Goal: Transaction & Acquisition: Purchase product/service

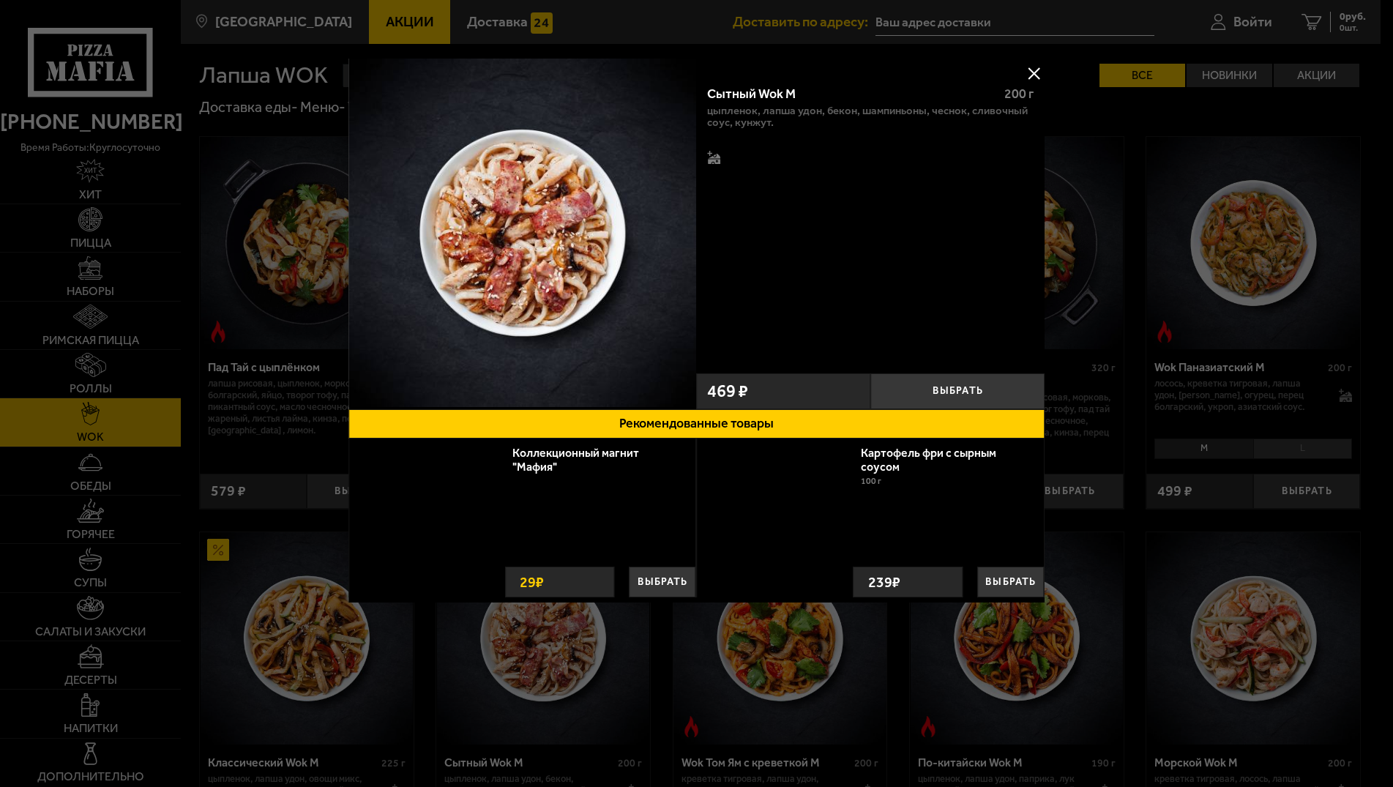
scroll to position [299, 0]
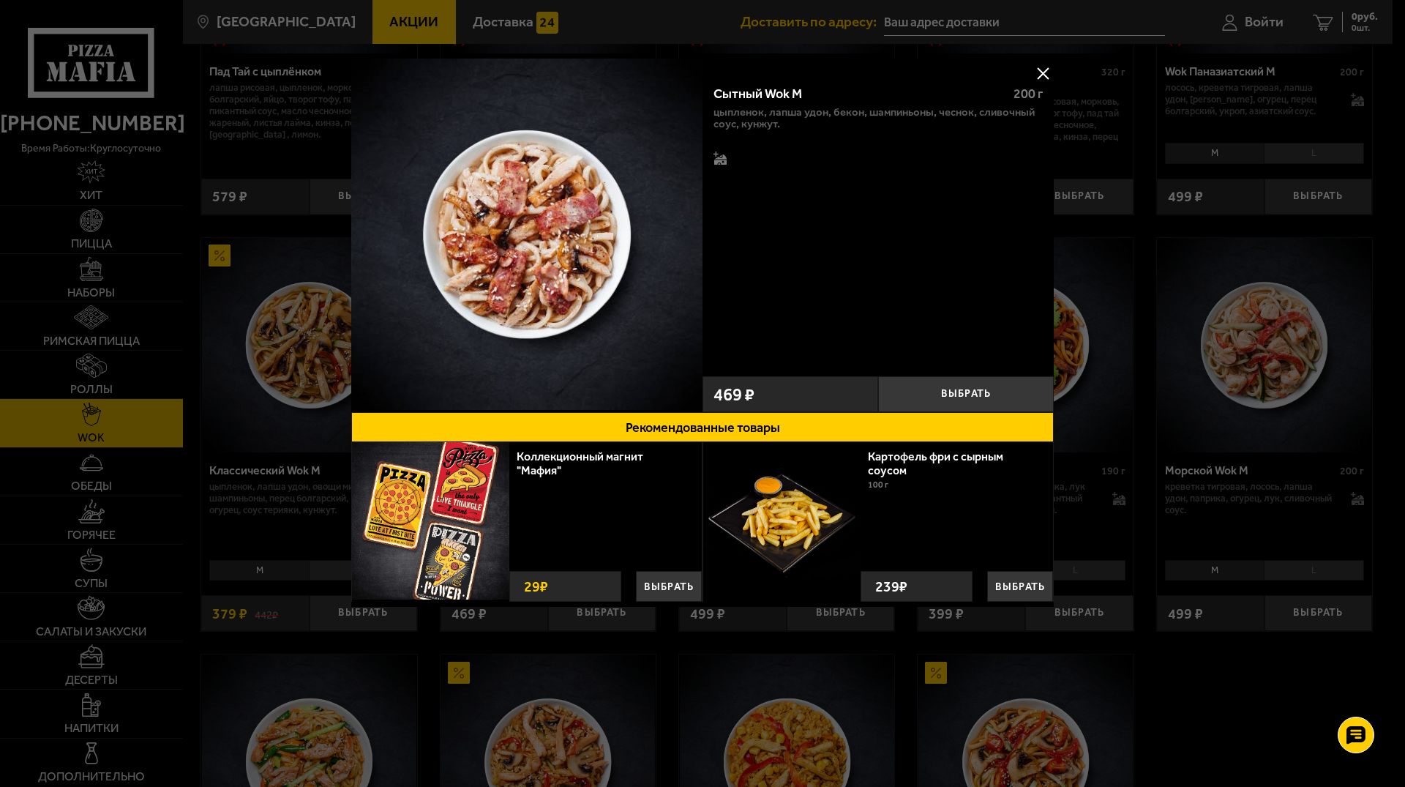
click at [1036, 70] on button at bounding box center [1043, 73] width 22 height 22
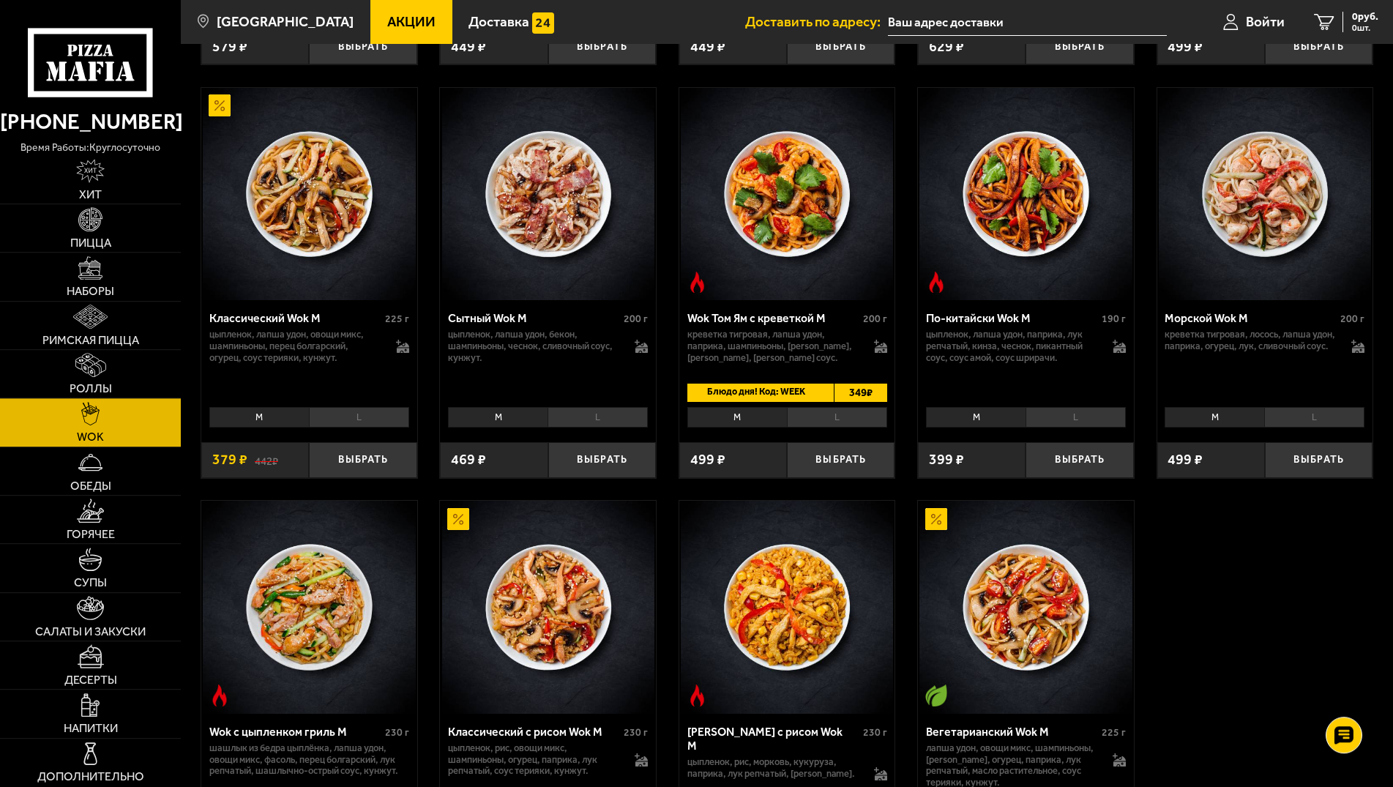
scroll to position [373, 0]
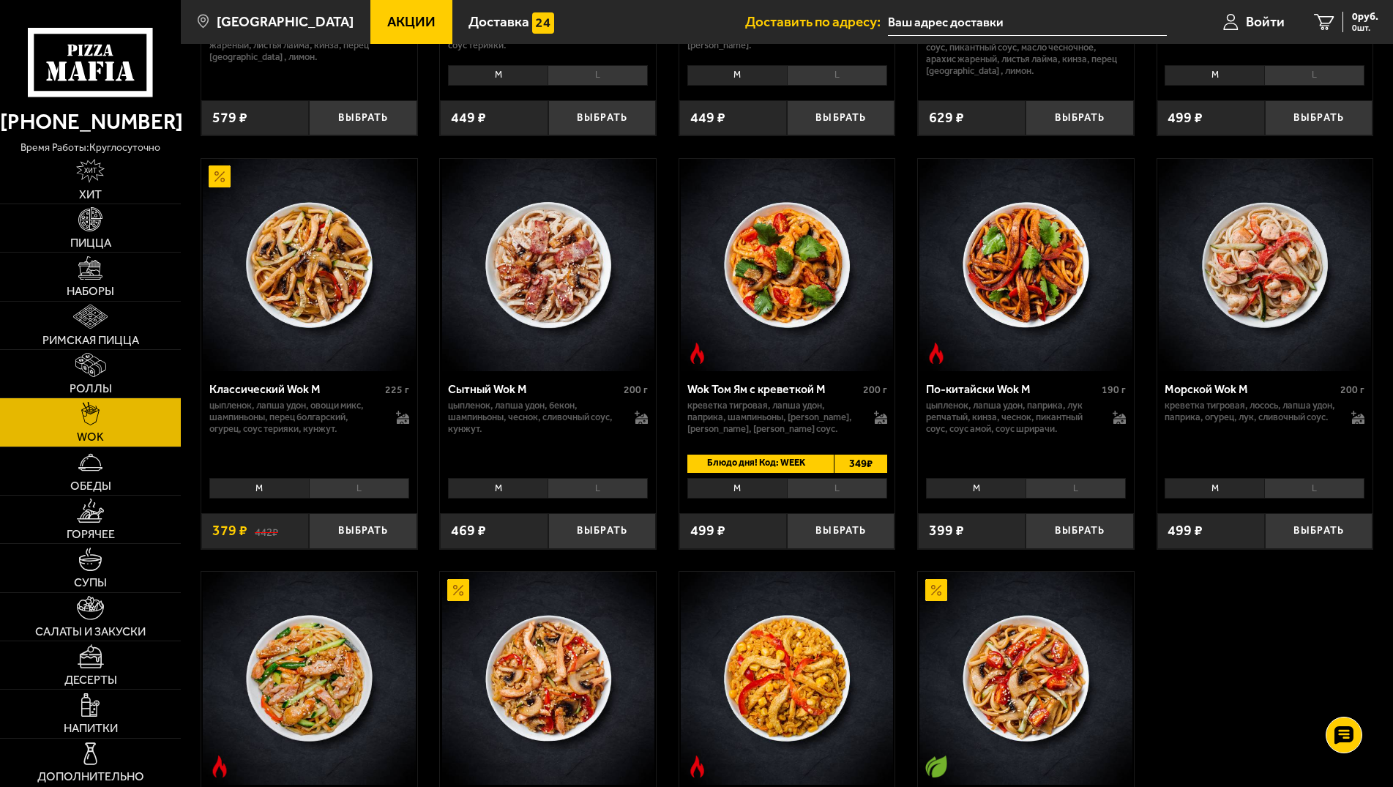
click at [599, 498] on li "L" at bounding box center [597, 488] width 100 height 20
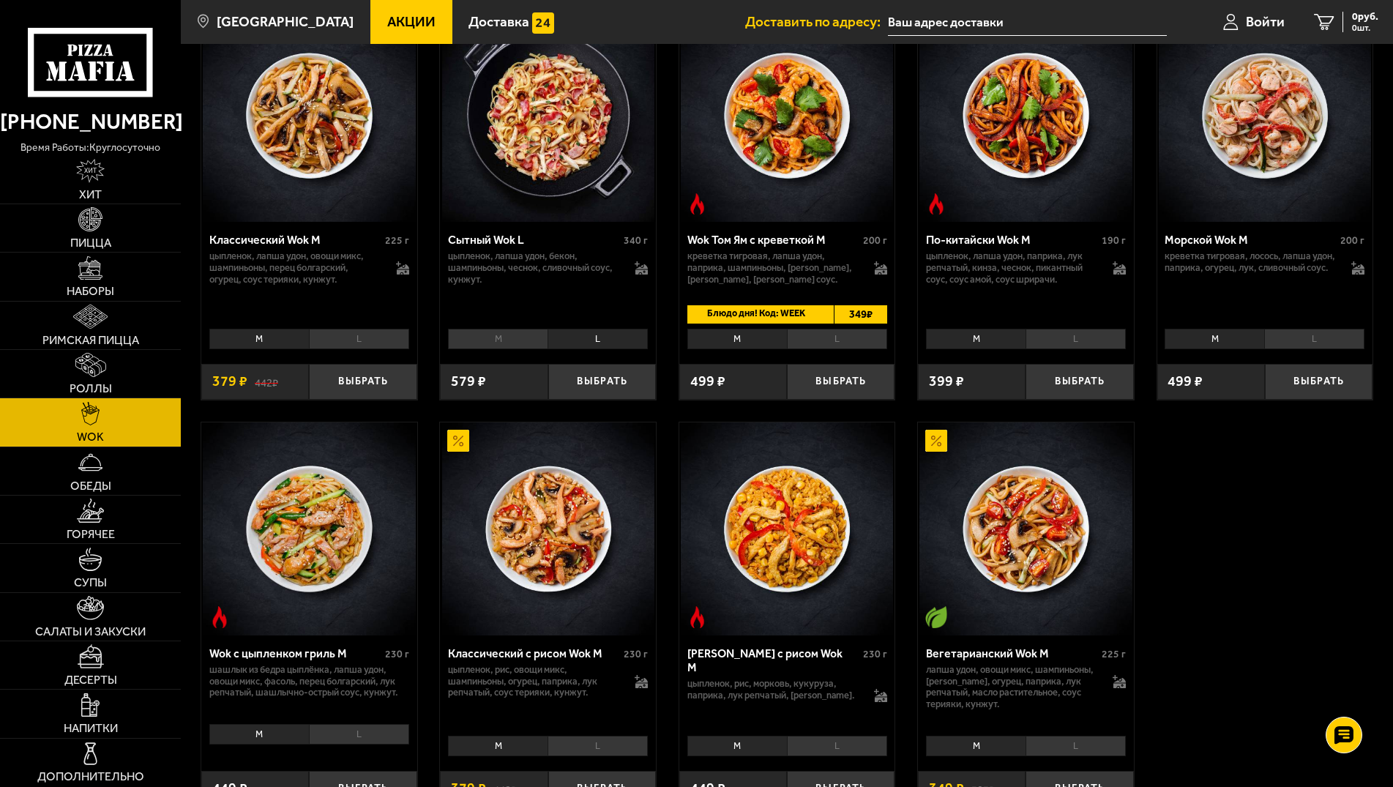
scroll to position [224, 0]
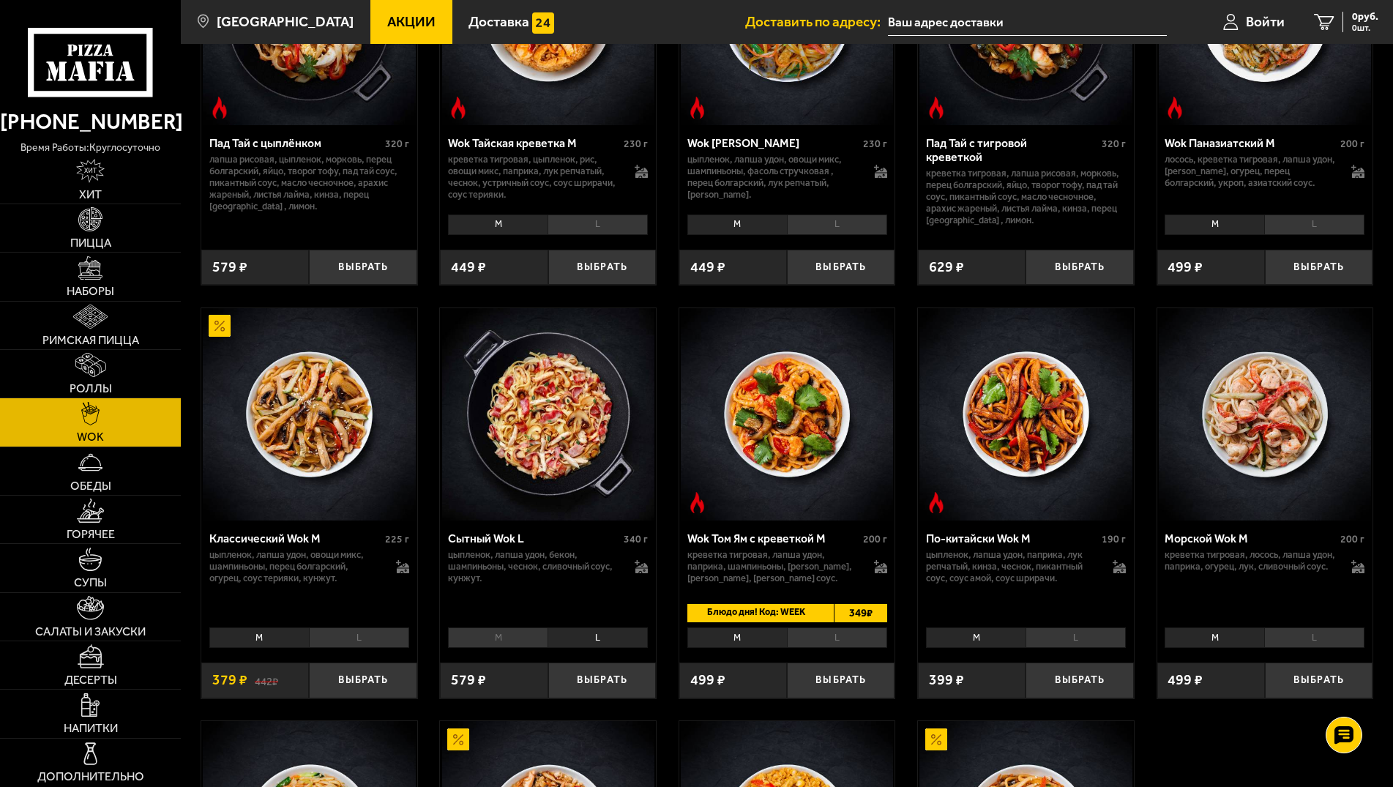
click at [500, 419] on img at bounding box center [548, 414] width 212 height 212
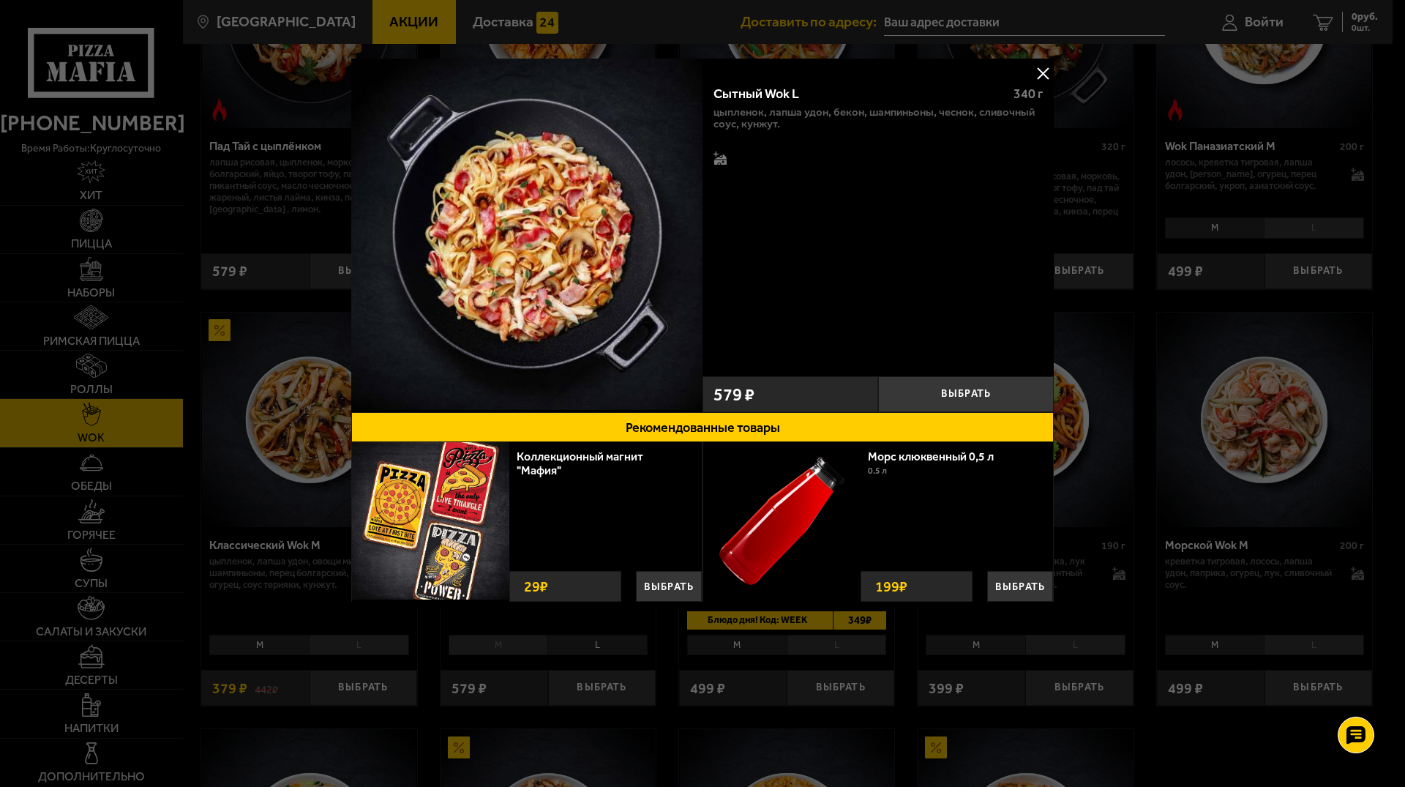
click at [1152, 383] on div at bounding box center [702, 393] width 1405 height 787
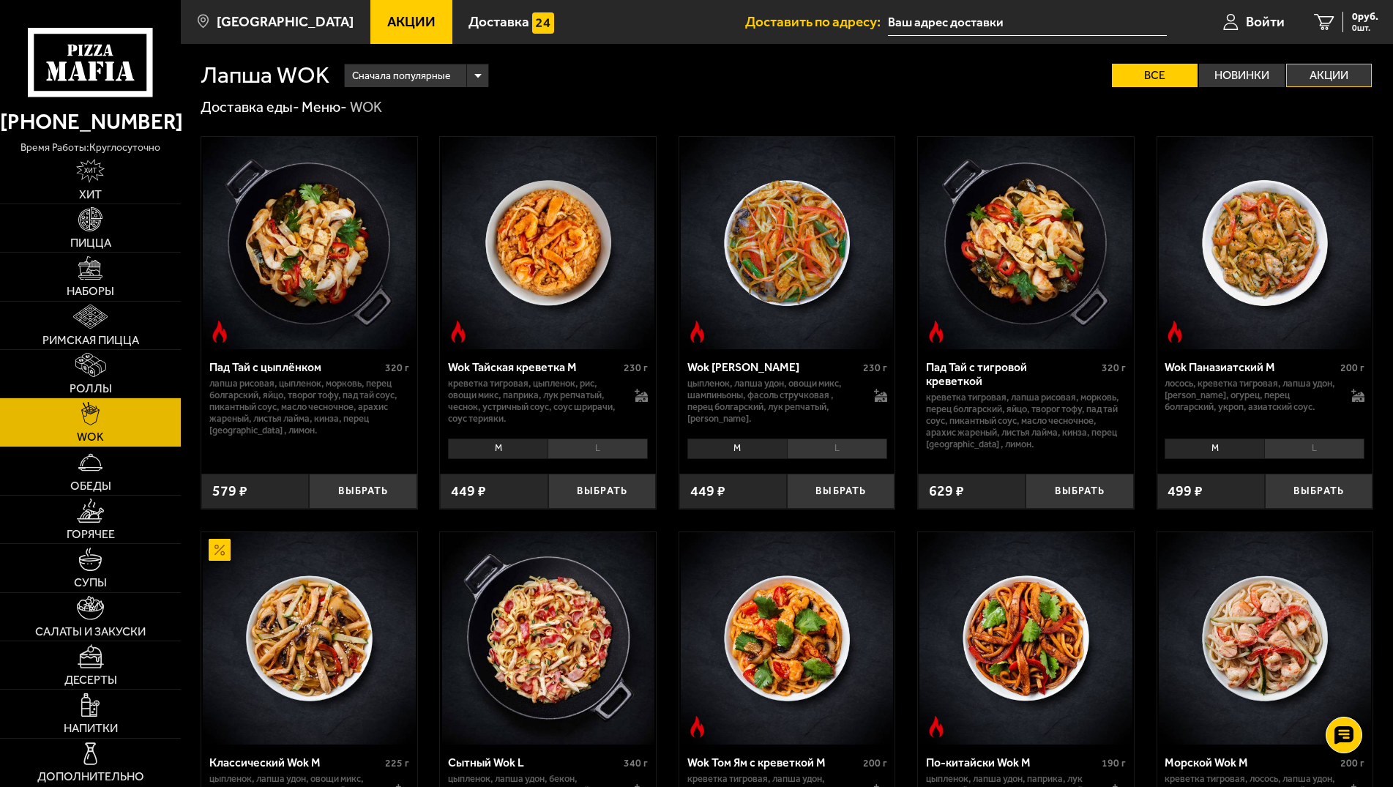
click at [1326, 67] on label "Акции" at bounding box center [1329, 75] width 86 height 23
click at [0, 0] on input "Акции" at bounding box center [0, 0] width 0 height 0
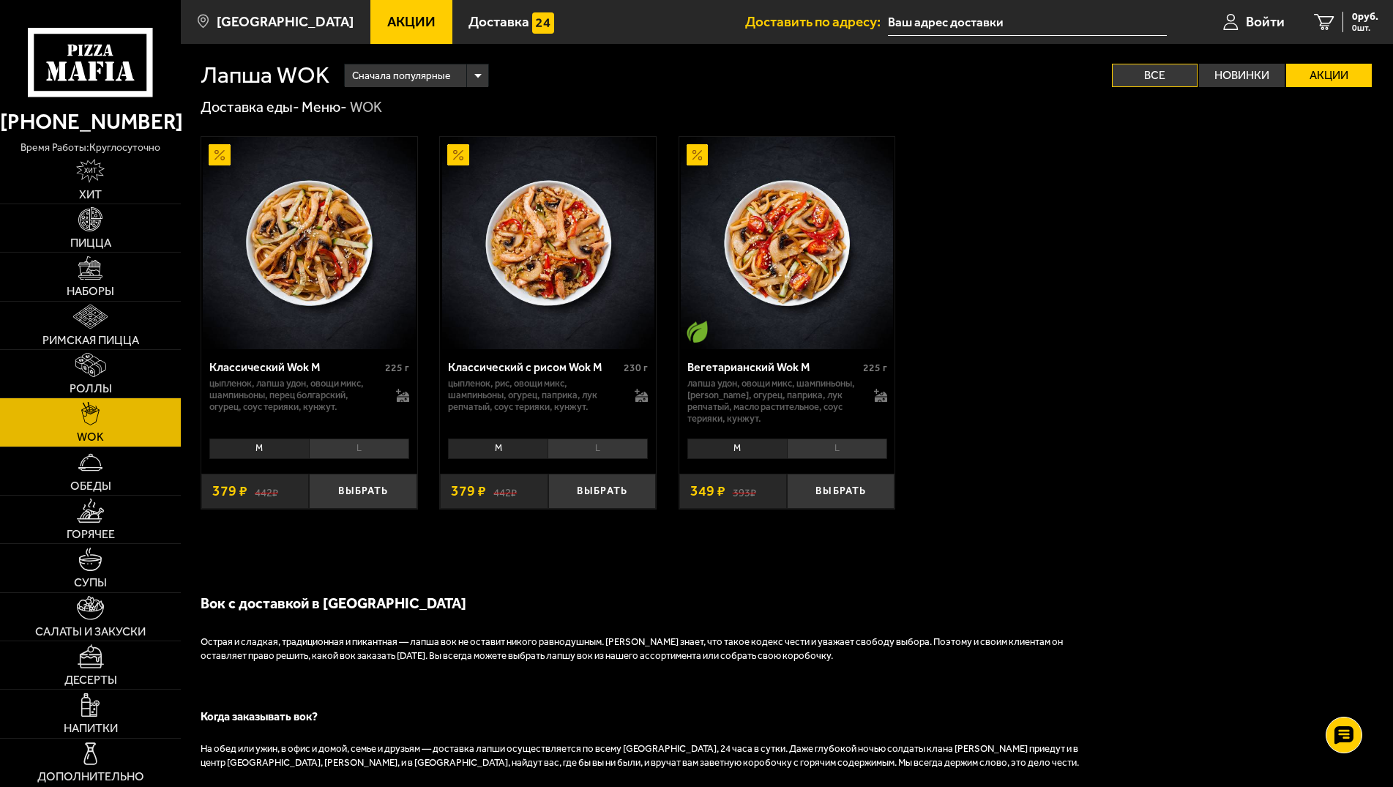
click at [1159, 81] on label "Все" at bounding box center [1155, 75] width 86 height 23
click at [0, 0] on input "Все" at bounding box center [0, 0] width 0 height 0
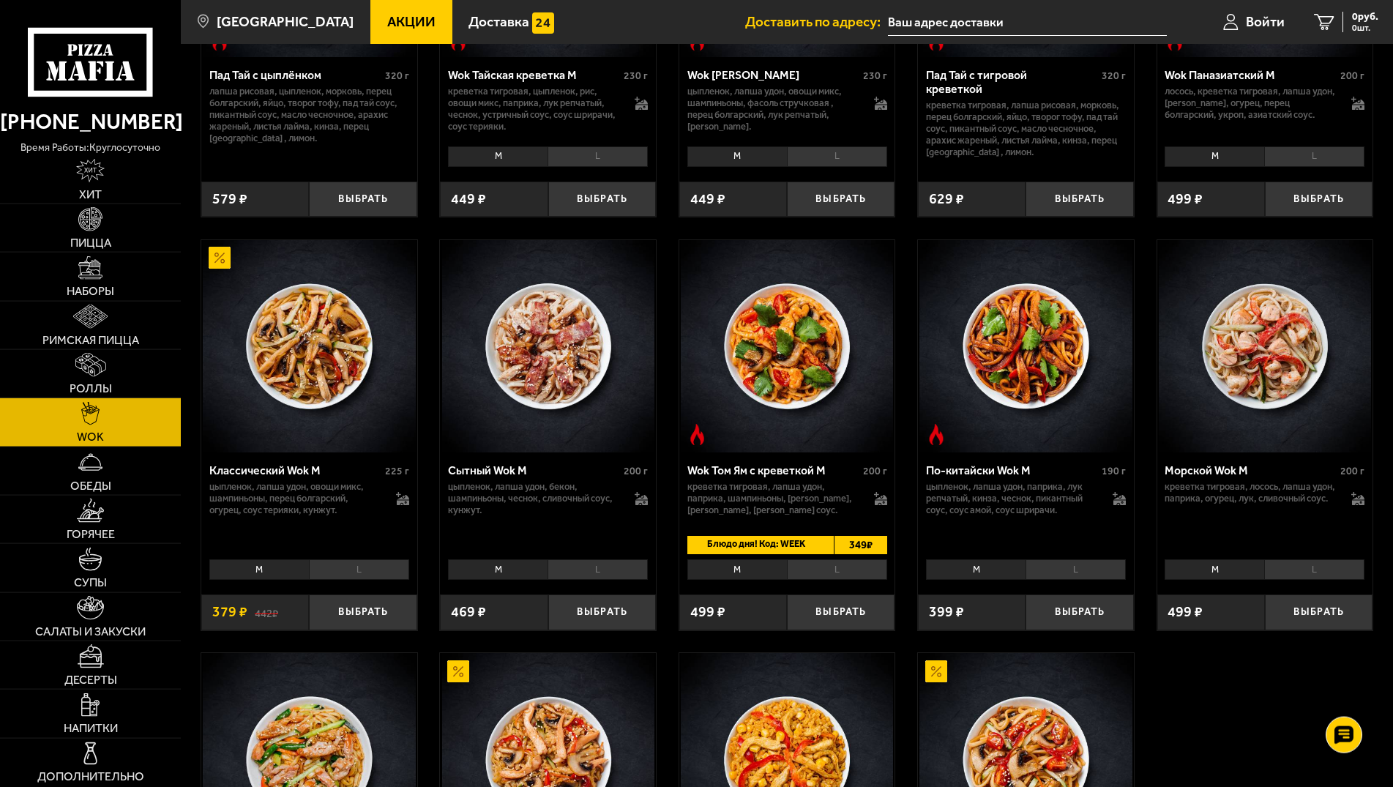
scroll to position [448, 0]
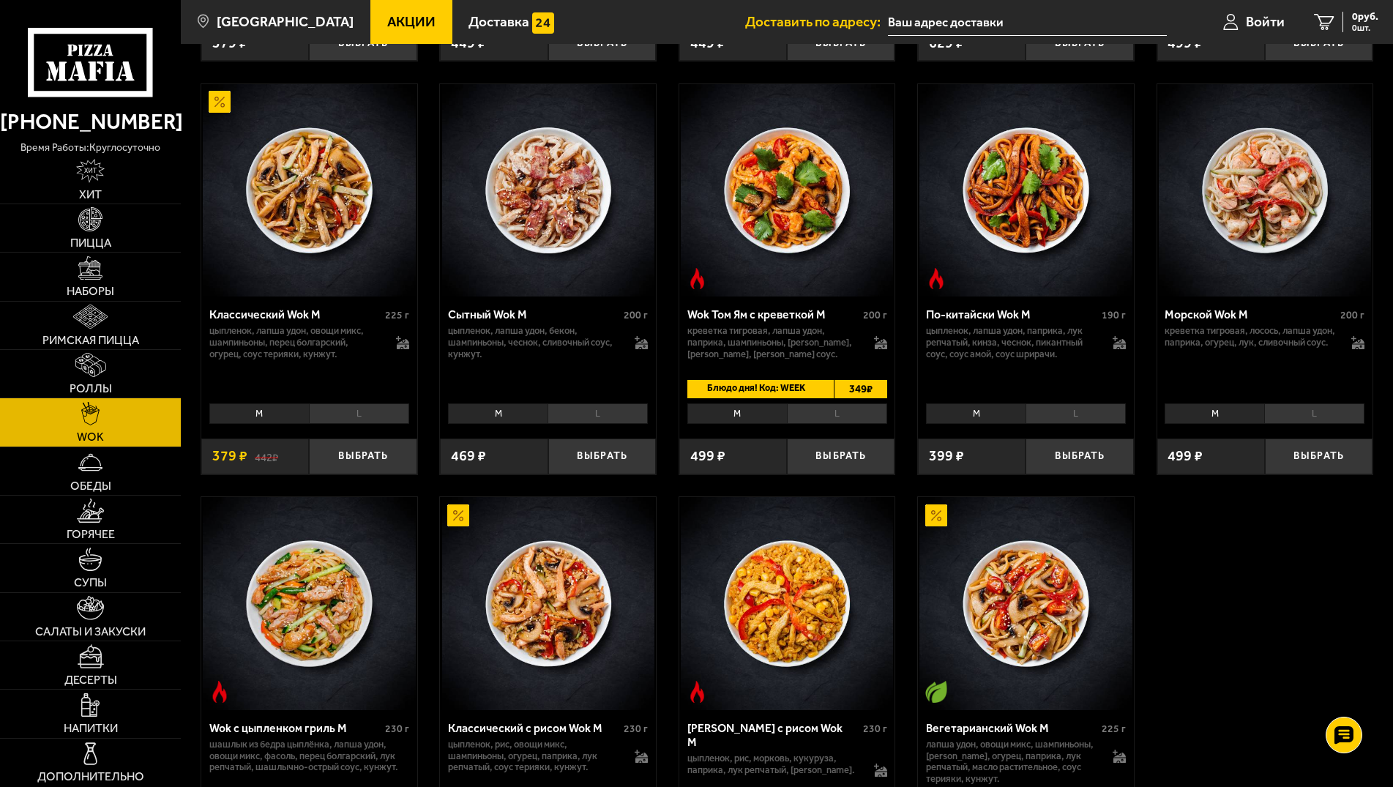
click at [580, 424] on li "L" at bounding box center [597, 413] width 100 height 20
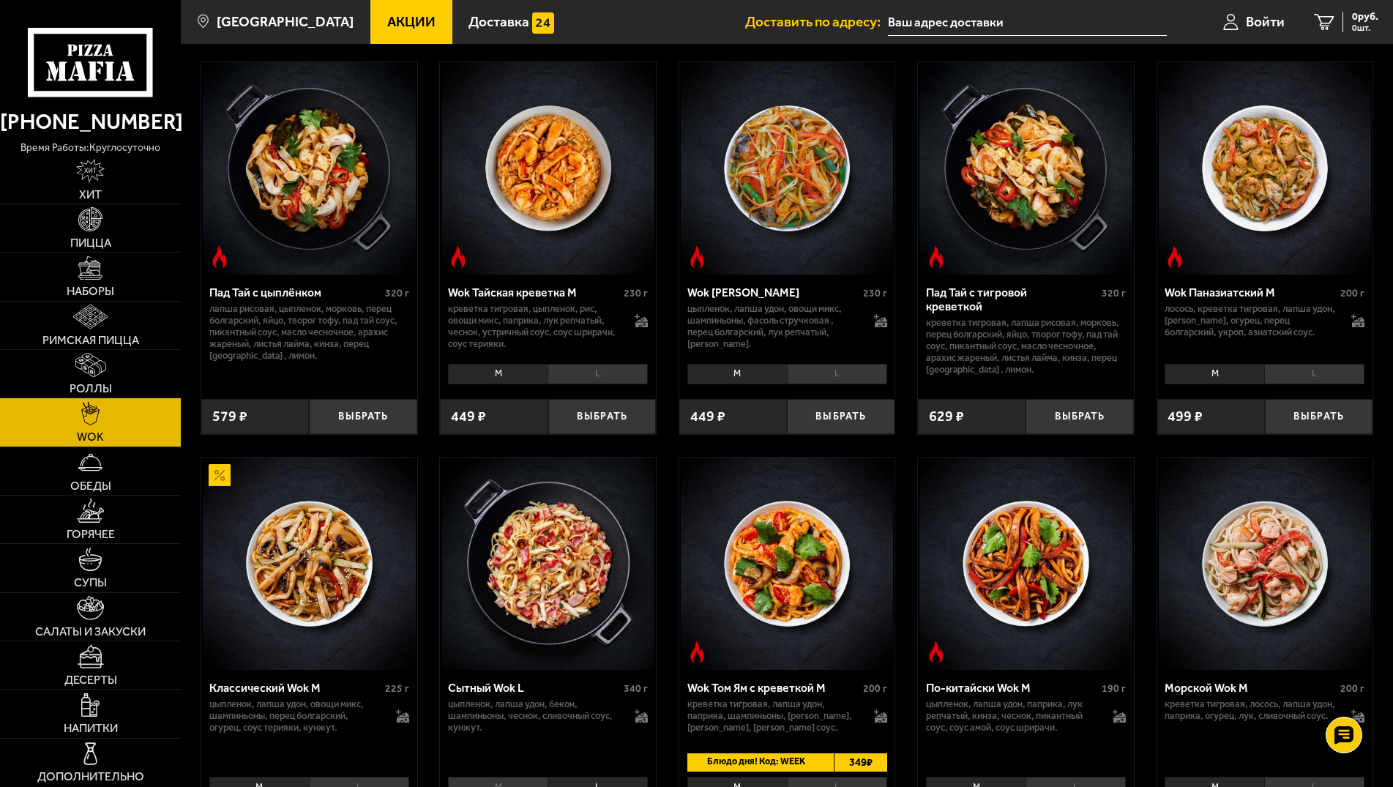
scroll to position [0, 0]
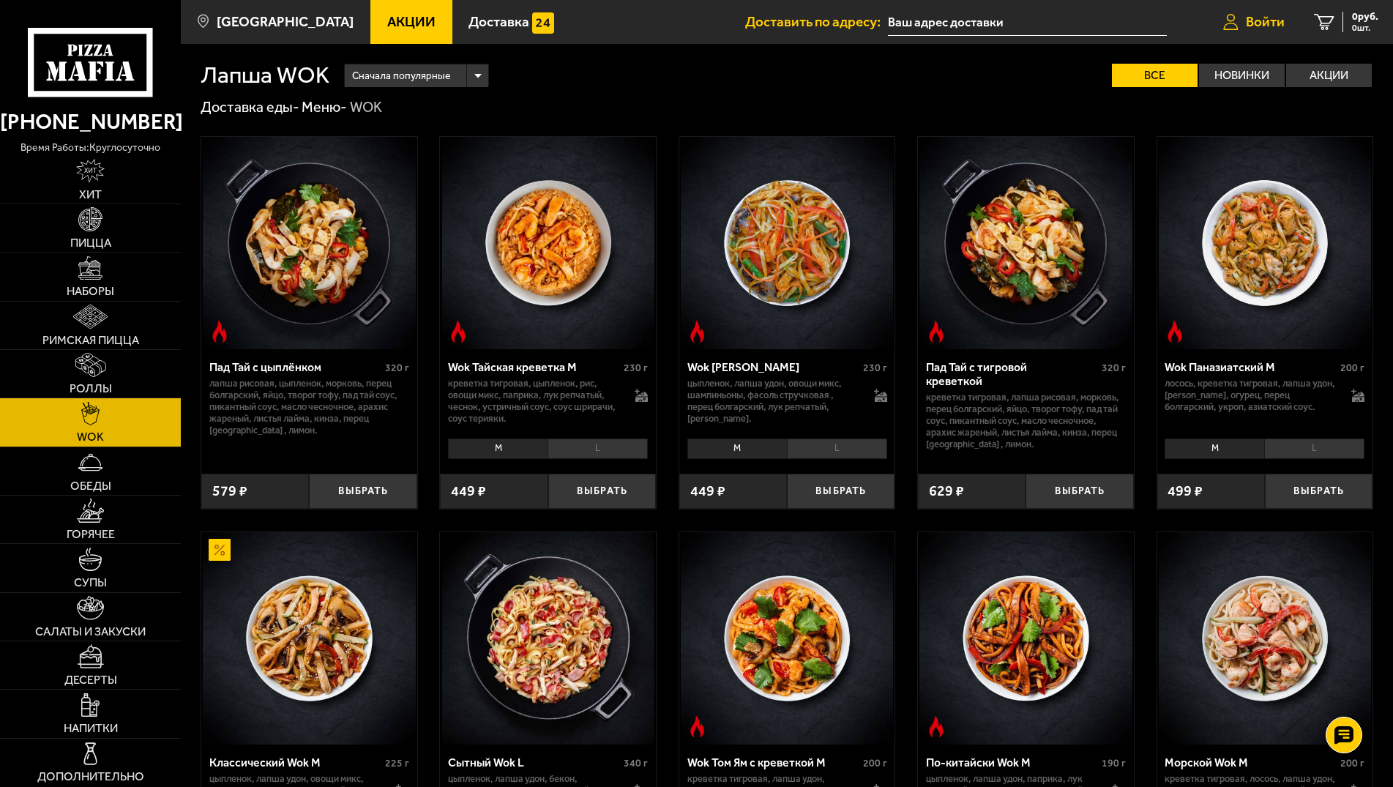
click at [1258, 29] on span "Войти" at bounding box center [1265, 22] width 39 height 14
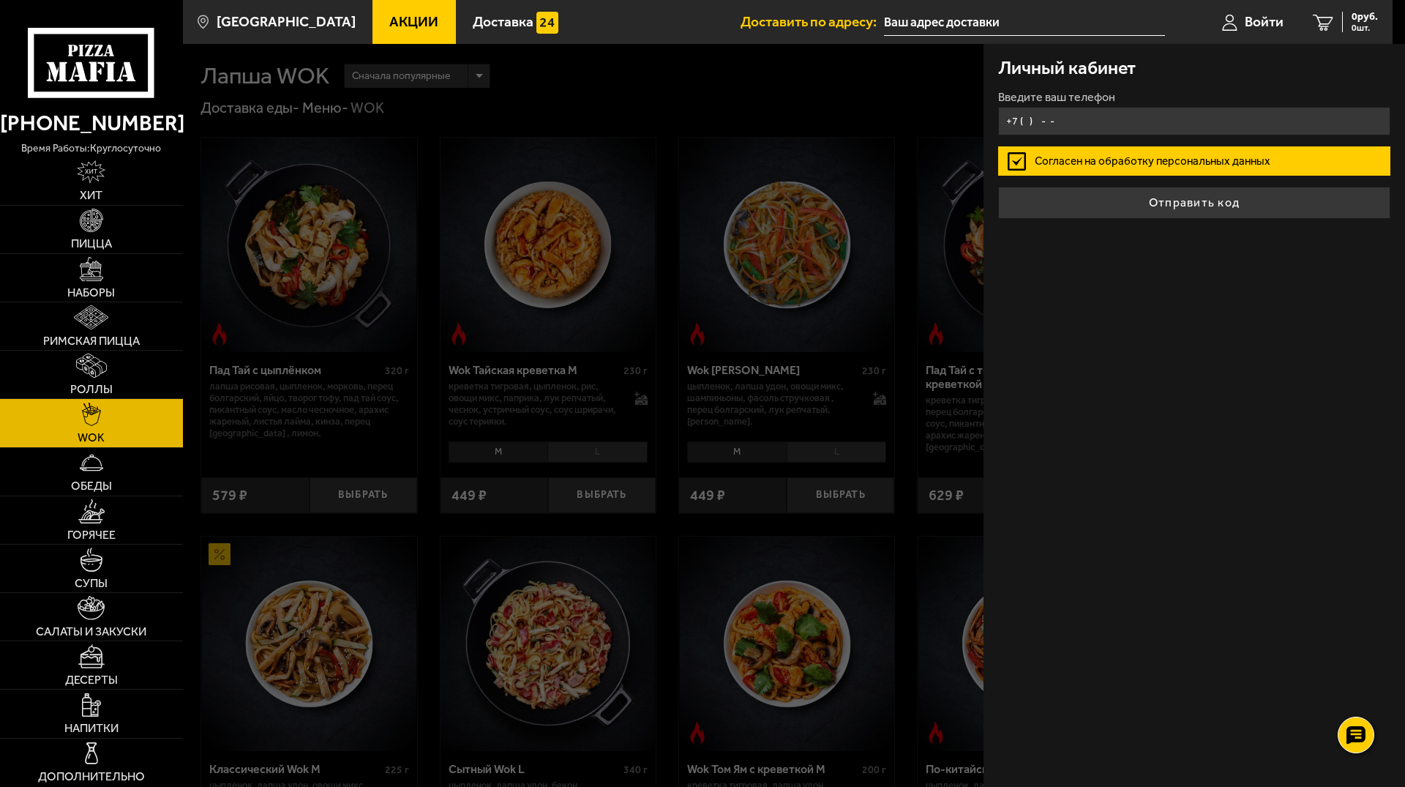
click at [1104, 122] on input "+7 ( ) - -" at bounding box center [1194, 121] width 392 height 29
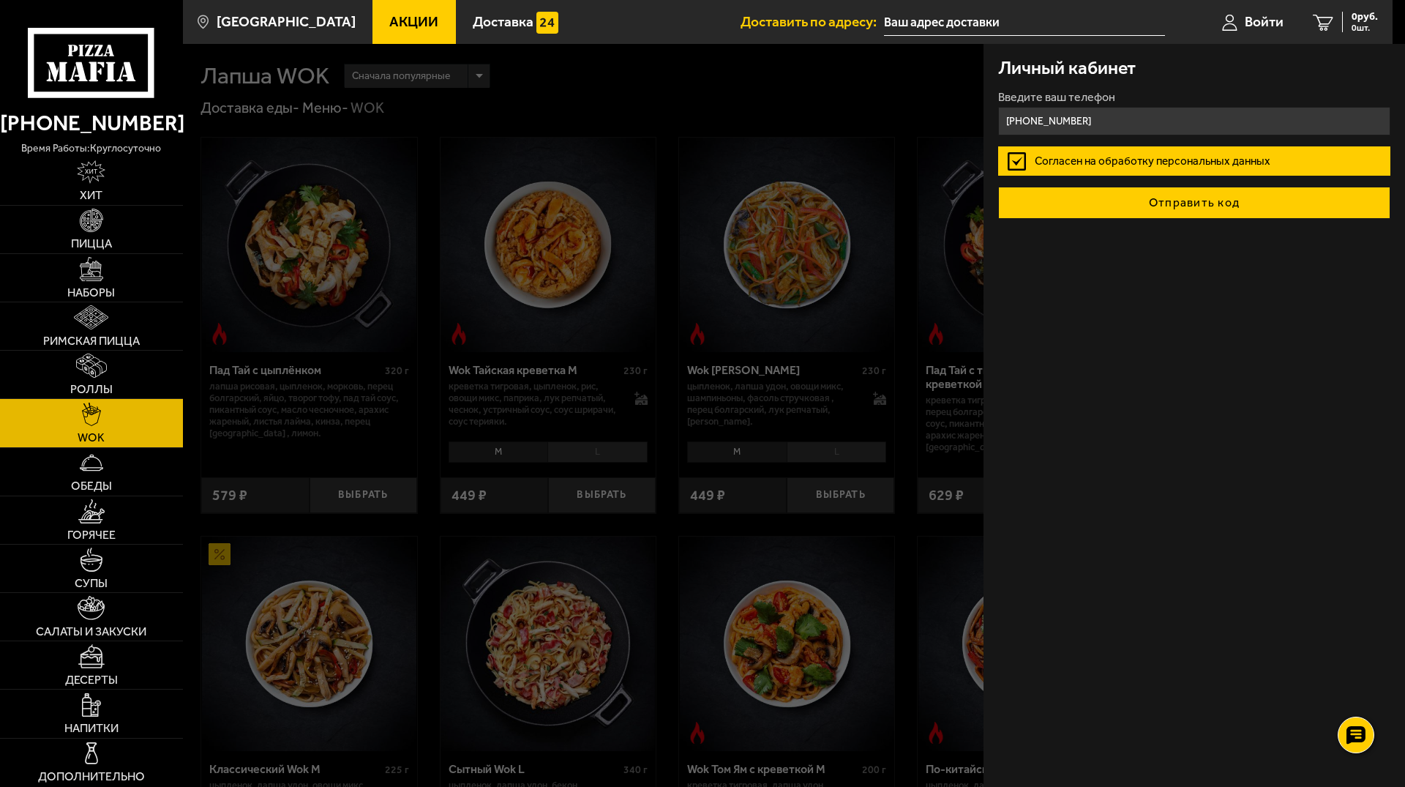
type input "[PHONE_NUMBER]"
click at [1140, 211] on button "Отправить код" at bounding box center [1194, 203] width 392 height 32
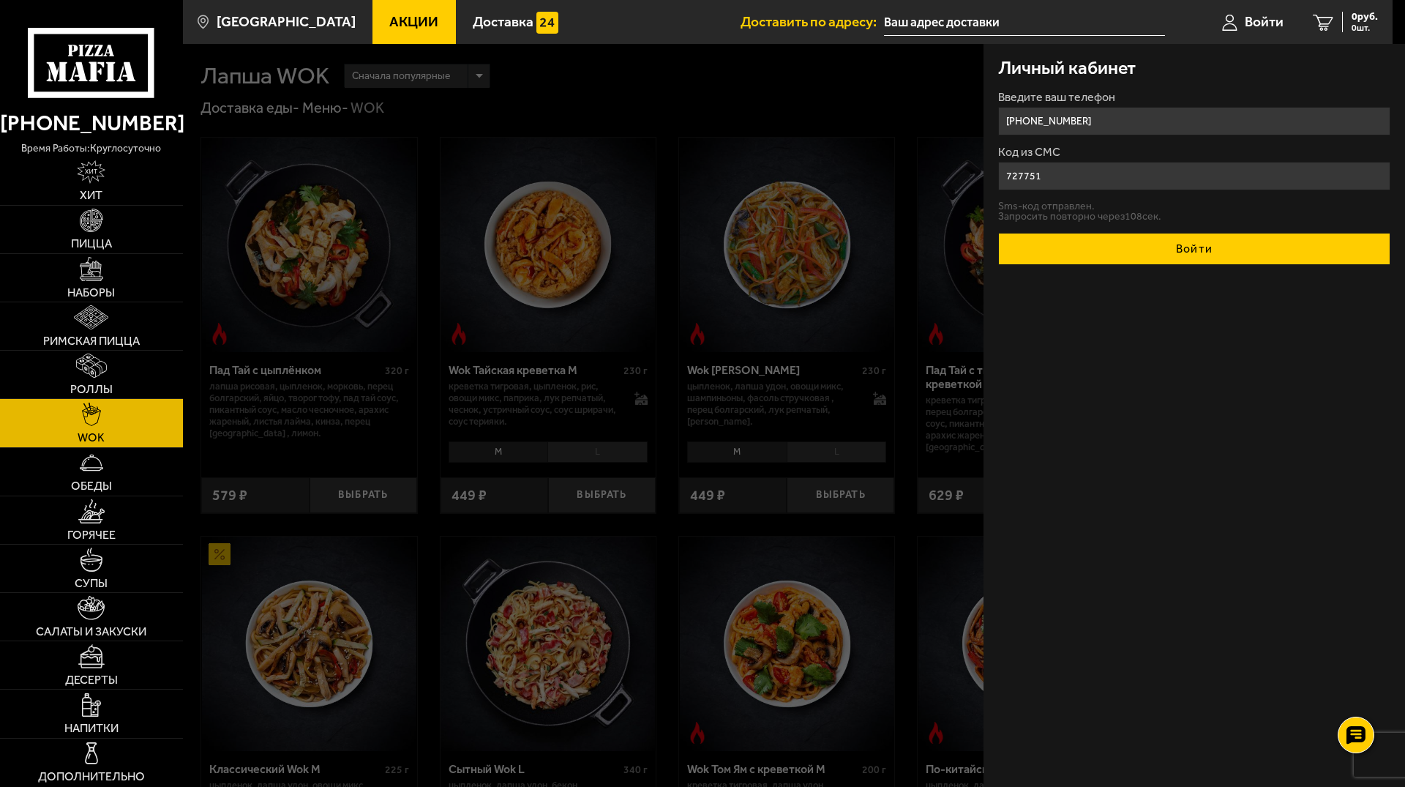
type input "727751"
click at [1173, 259] on button "Войти" at bounding box center [1194, 249] width 392 height 32
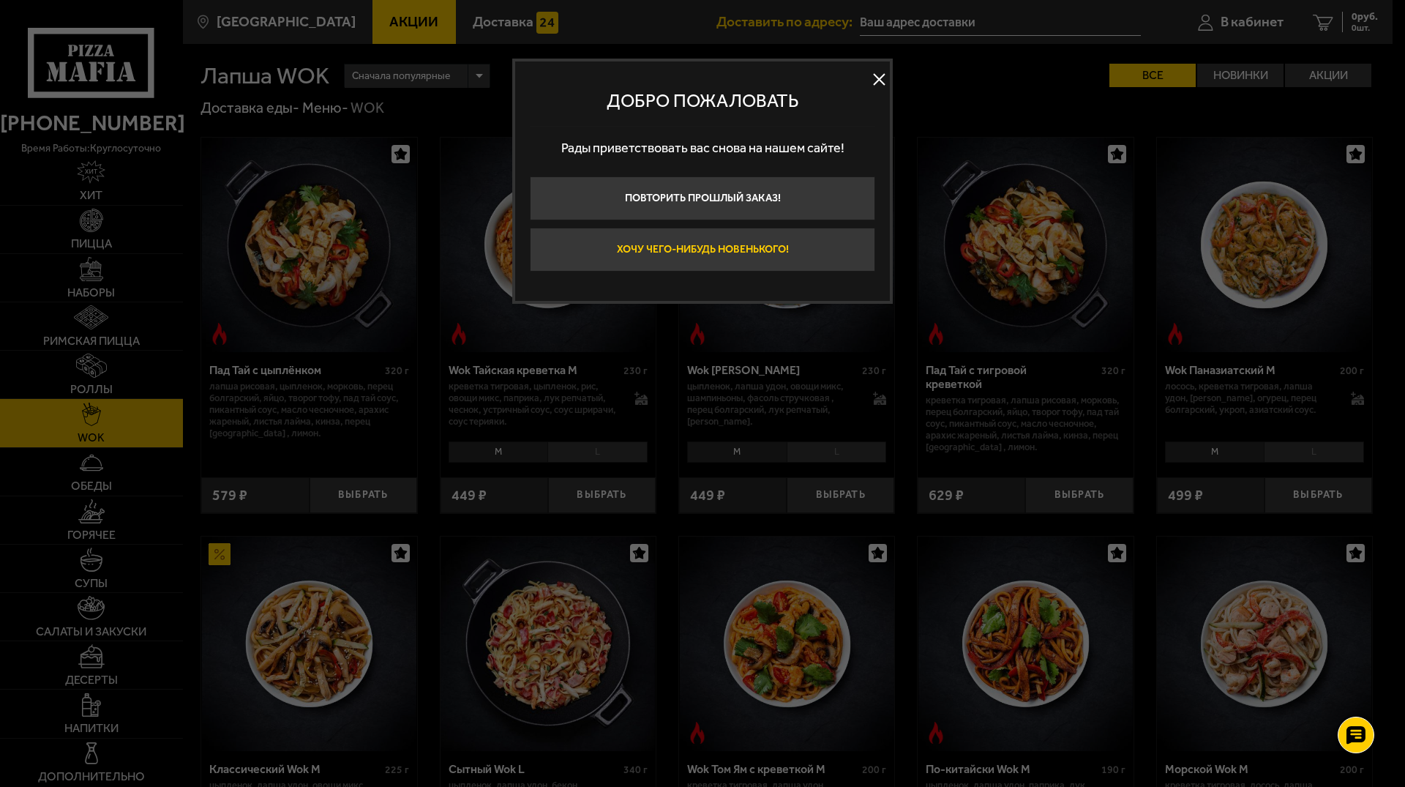
click at [754, 249] on button "Хочу чего-нибудь новенького!" at bounding box center [702, 250] width 345 height 44
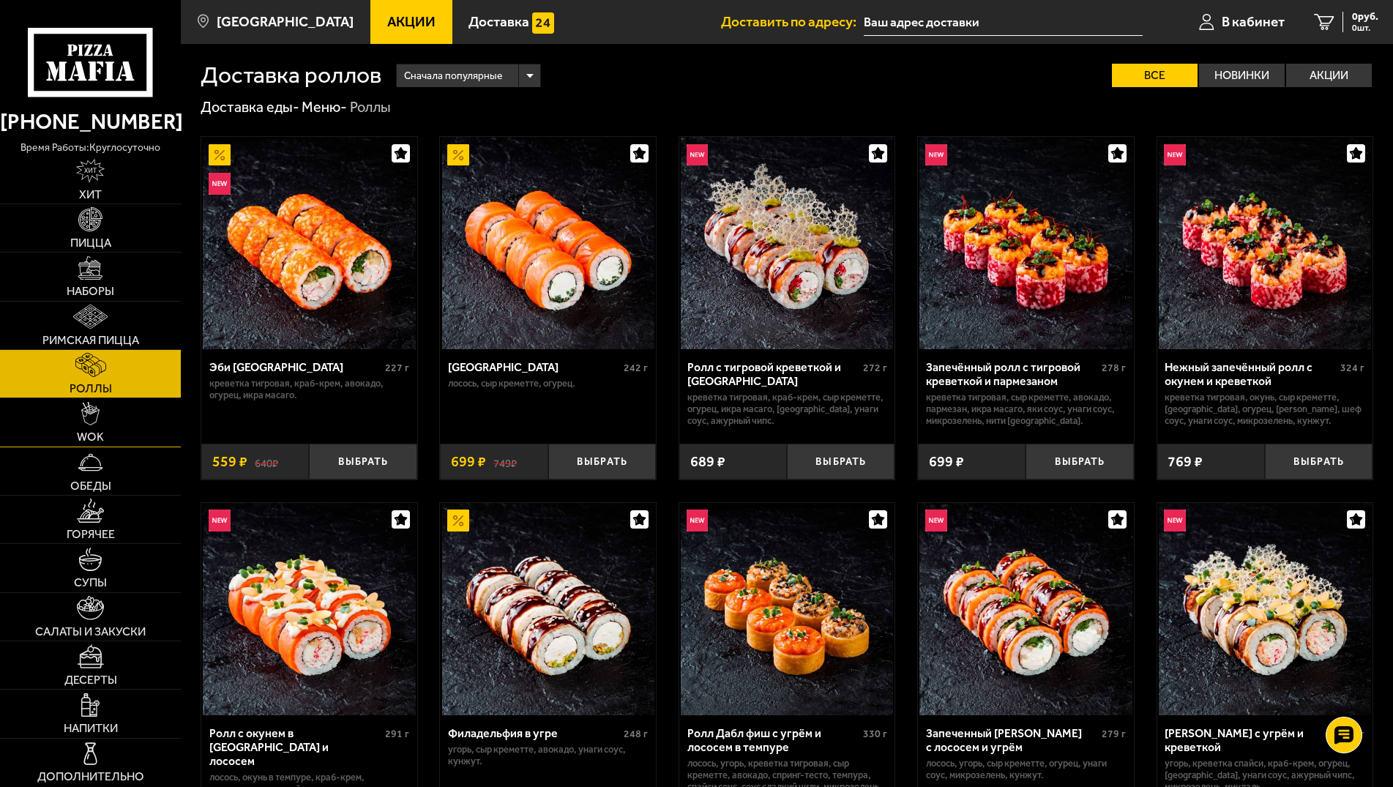
click at [100, 434] on span "WOK" at bounding box center [90, 437] width 27 height 12
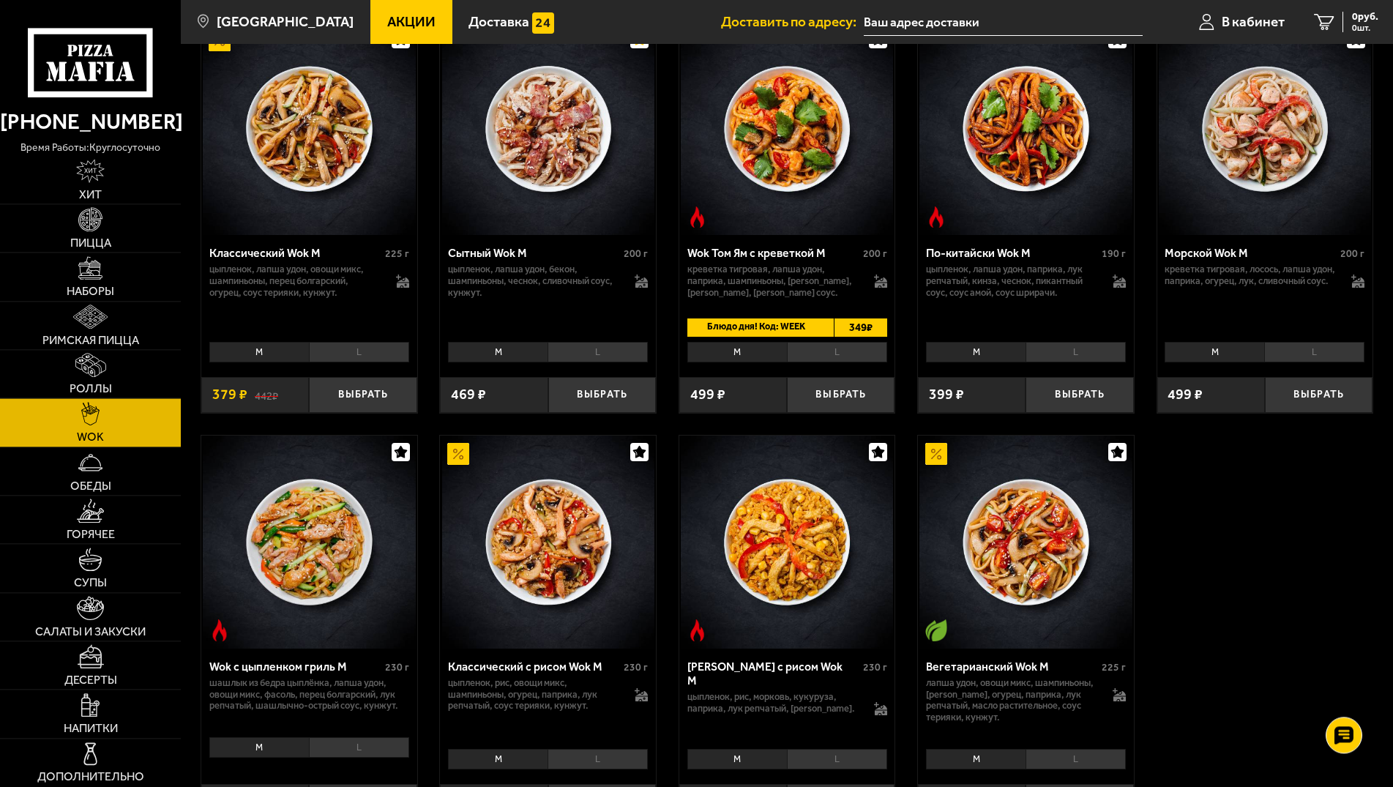
scroll to position [523, 0]
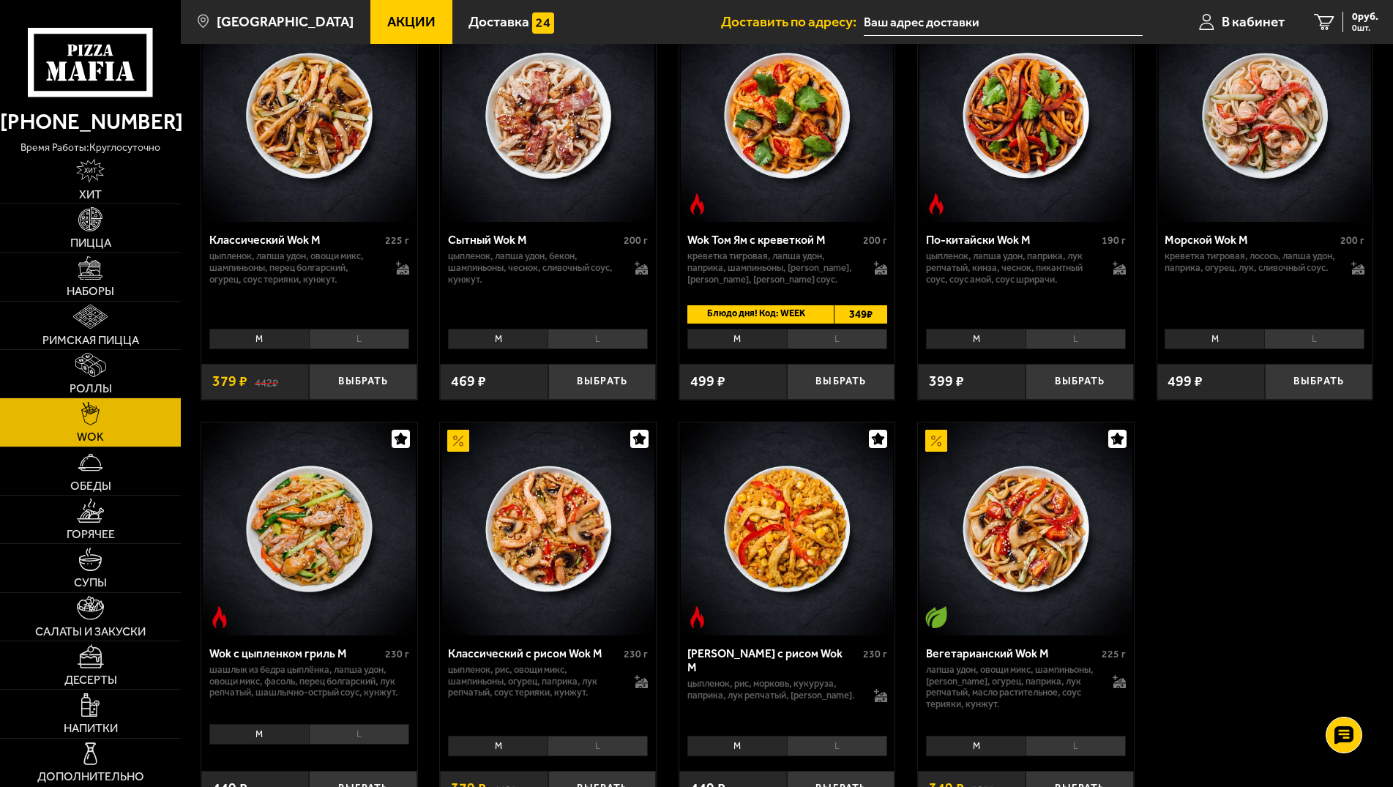
click at [602, 347] on li "L" at bounding box center [597, 339] width 100 height 20
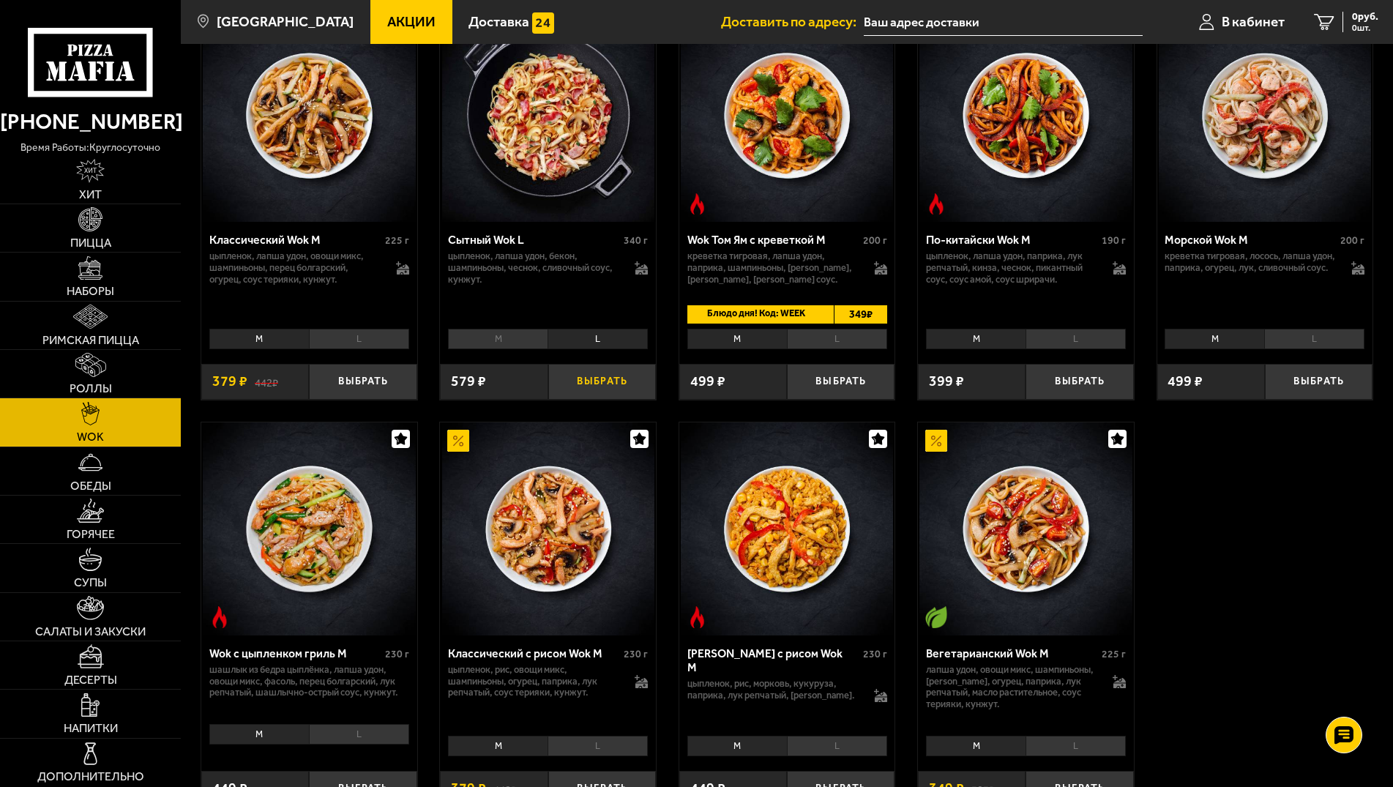
click at [613, 397] on button "Выбрать" at bounding box center [602, 382] width 108 height 36
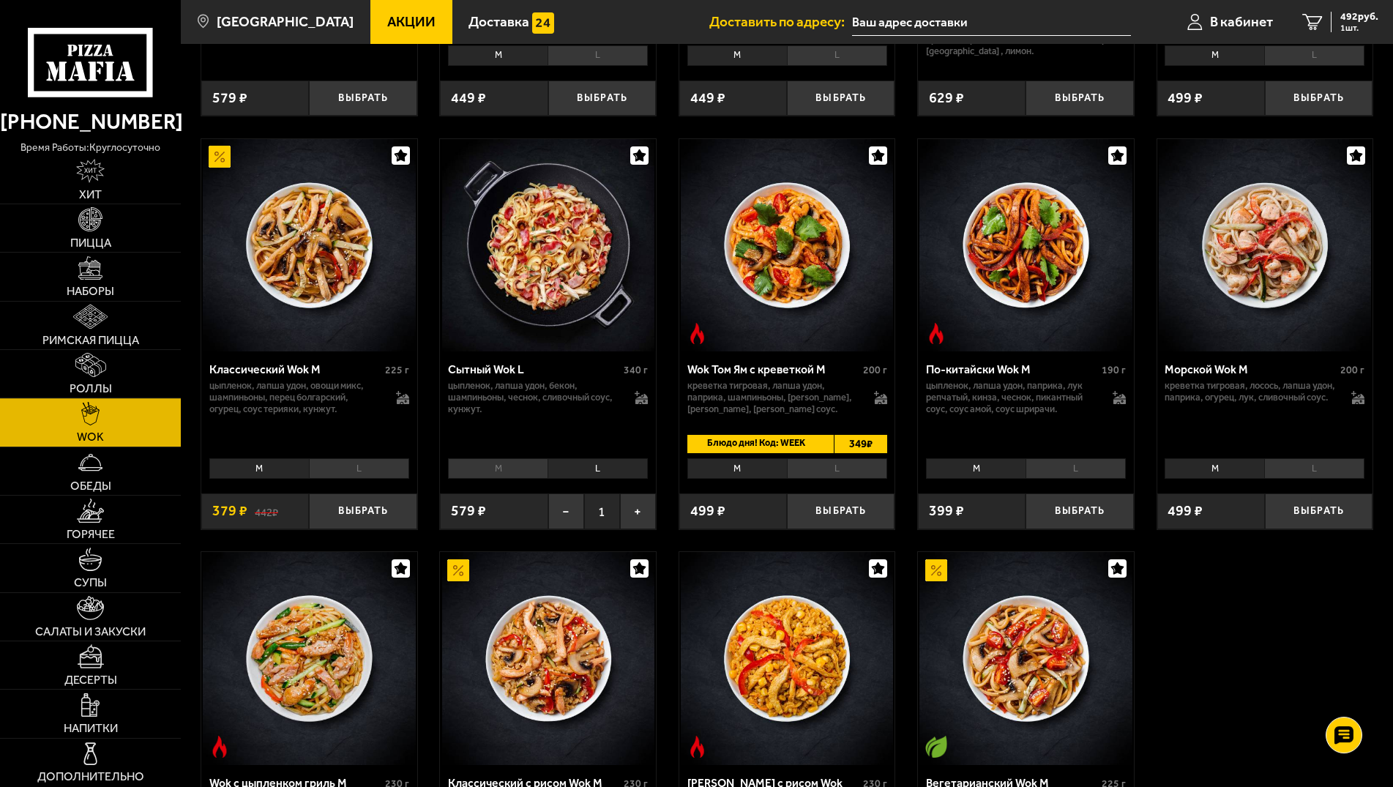
scroll to position [373, 0]
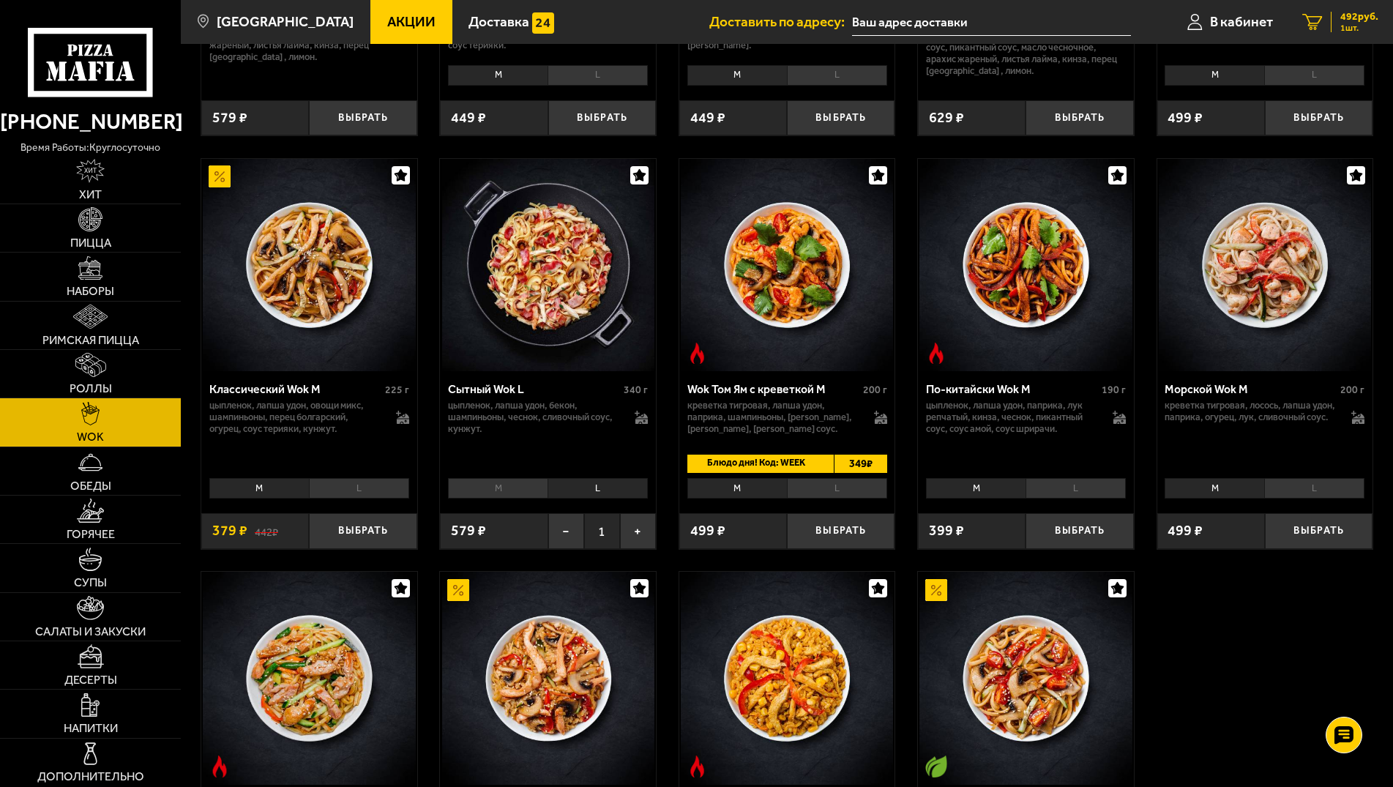
click at [1345, 20] on span "492 руб." at bounding box center [1359, 17] width 38 height 10
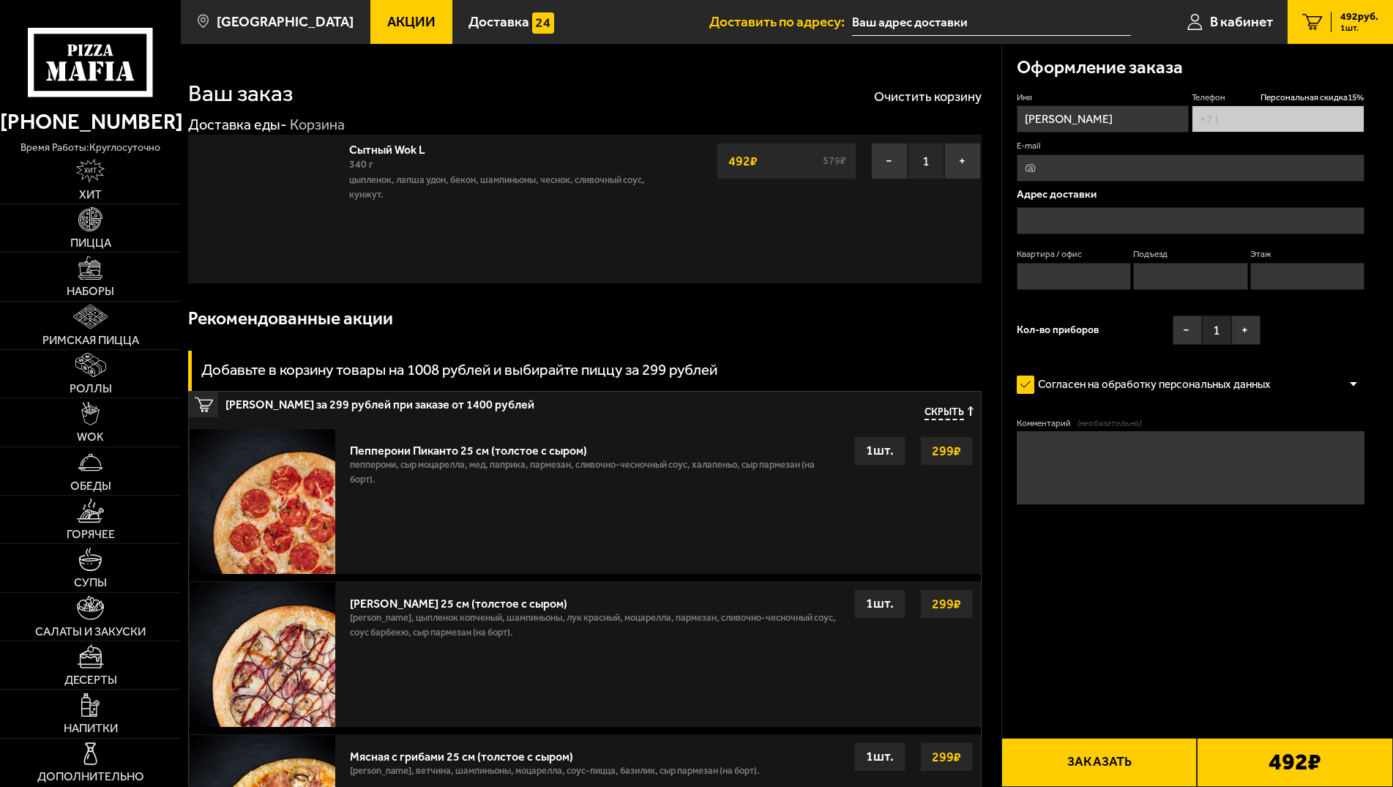
type input "[PHONE_NUMBER]"
type input "[STREET_ADDRESS]"
type input "6"
type input "1"
type input "2"
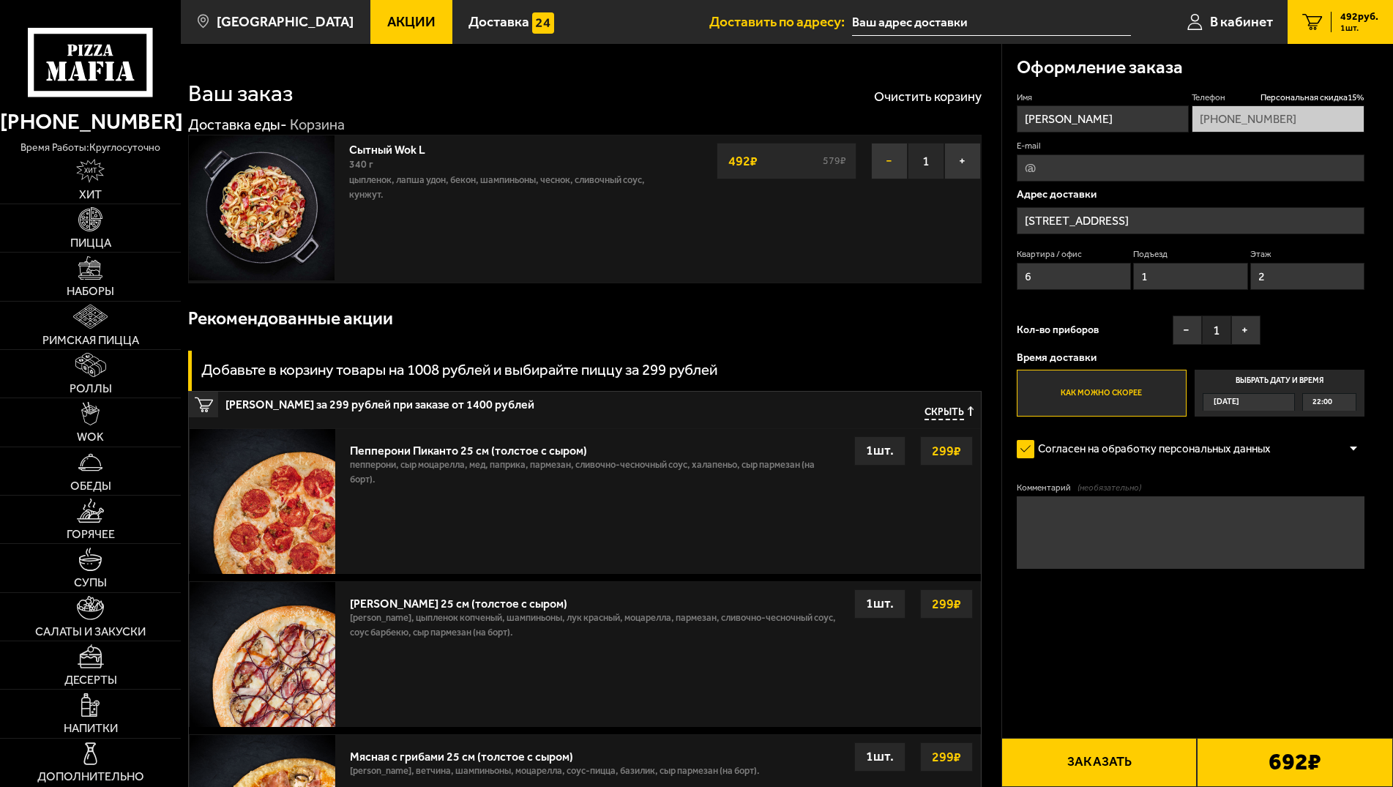
click at [894, 165] on button "−" at bounding box center [889, 161] width 37 height 37
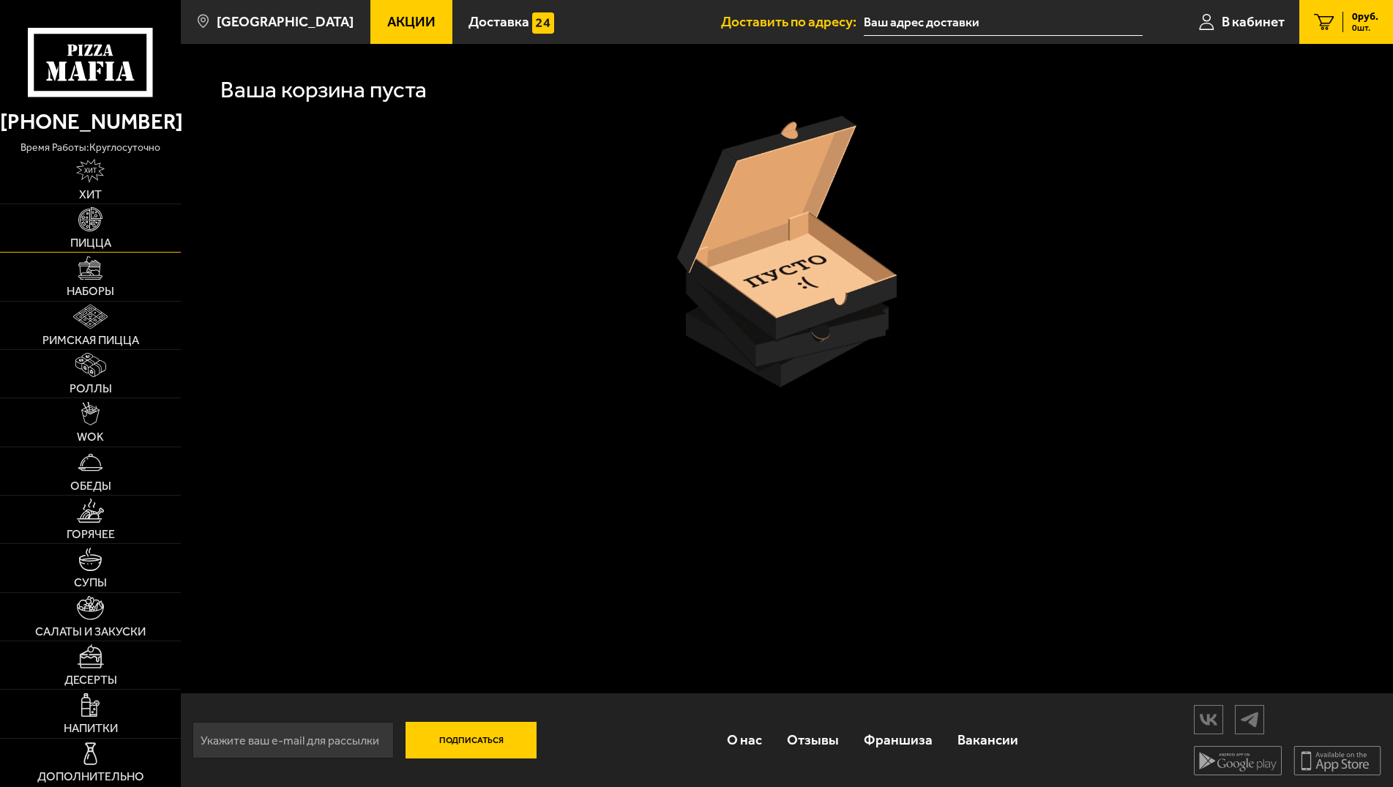
click at [113, 233] on link "Пицца" at bounding box center [90, 228] width 181 height 48
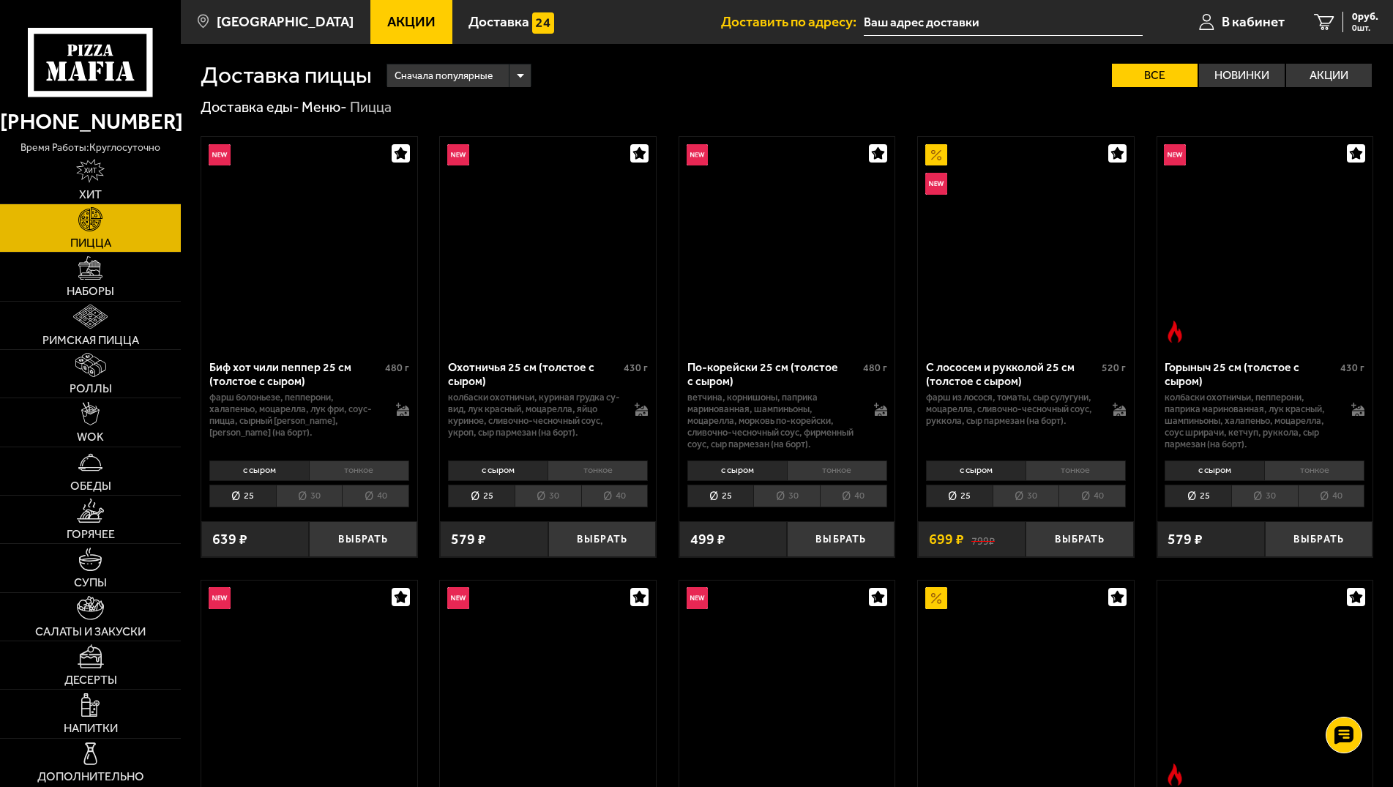
click at [610, 506] on li "40" at bounding box center [614, 496] width 67 height 23
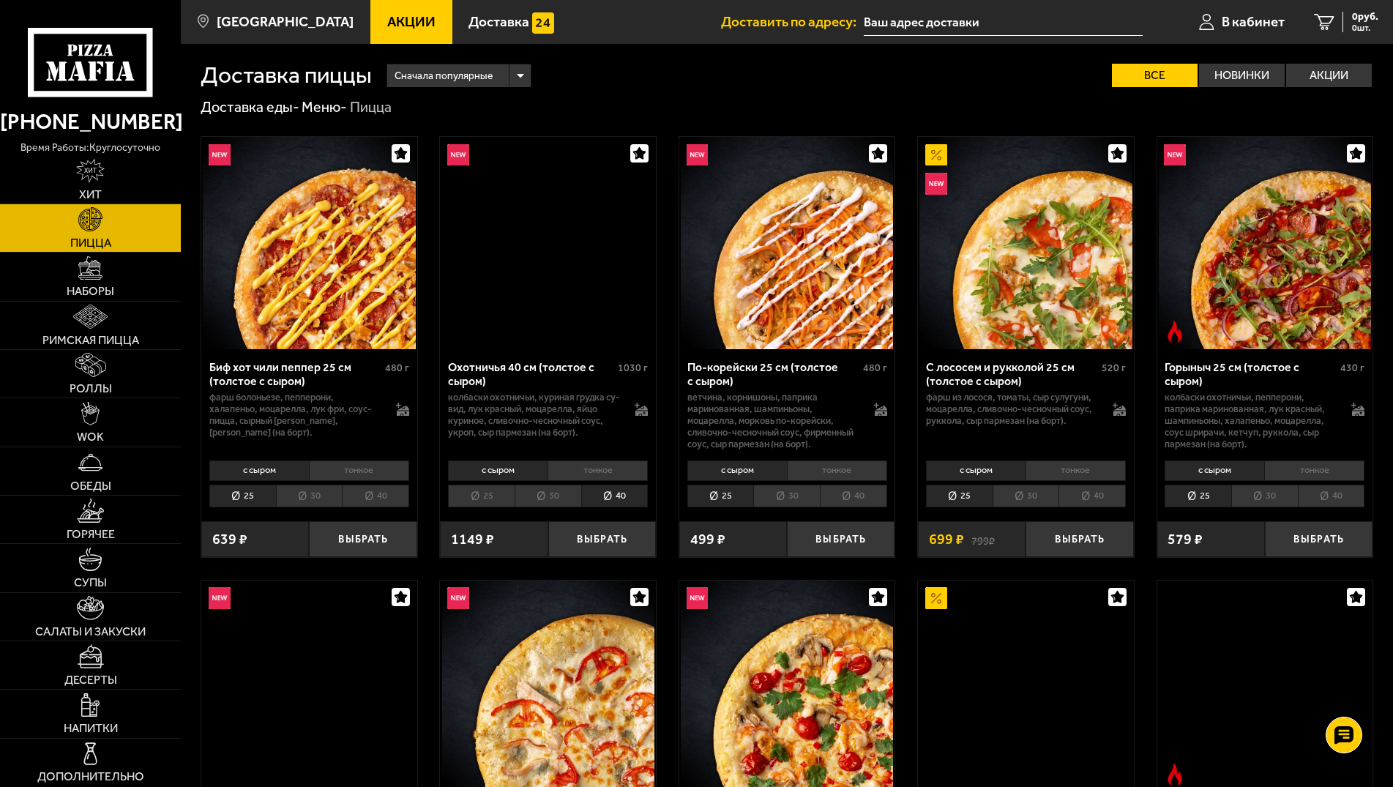
click at [545, 504] on li "30" at bounding box center [548, 496] width 67 height 23
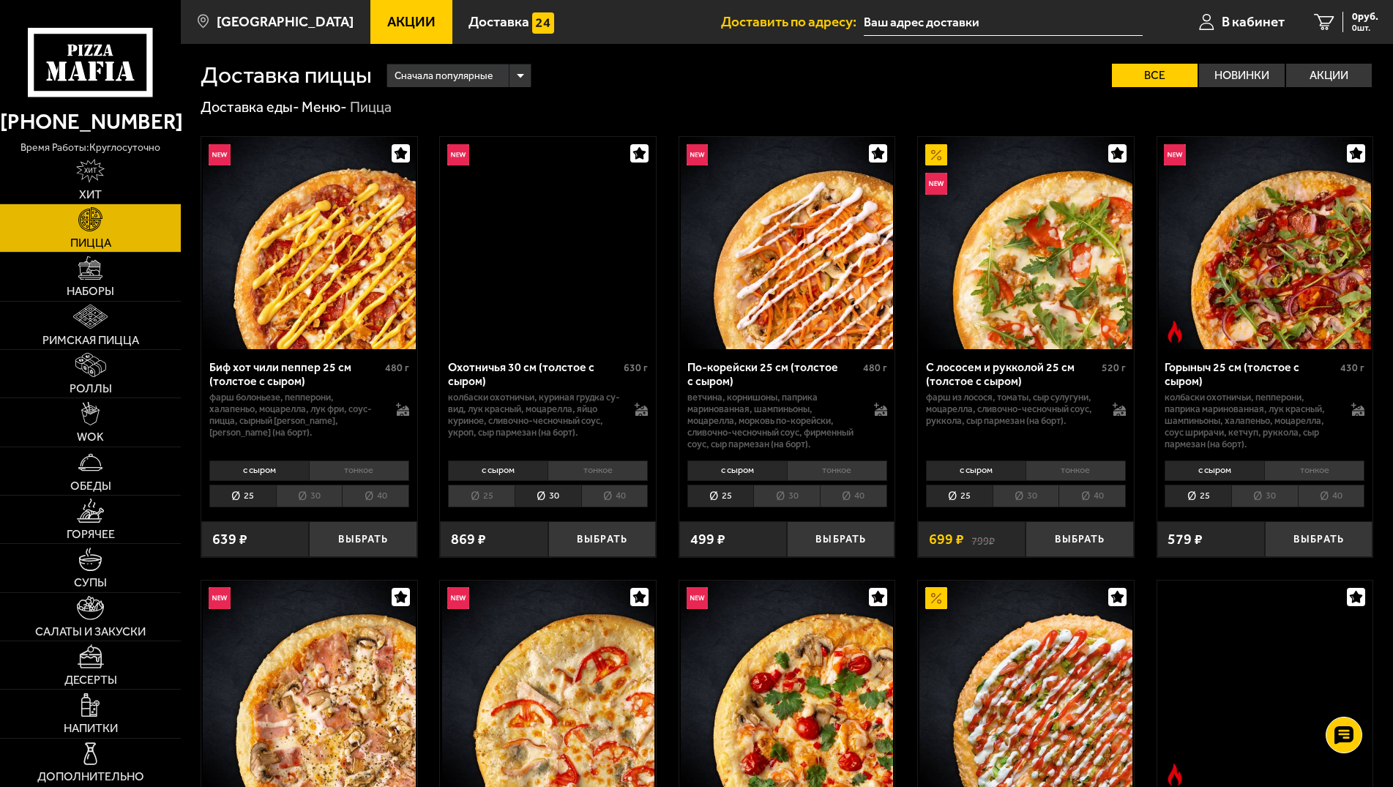
click at [475, 501] on li "25" at bounding box center [481, 496] width 67 height 23
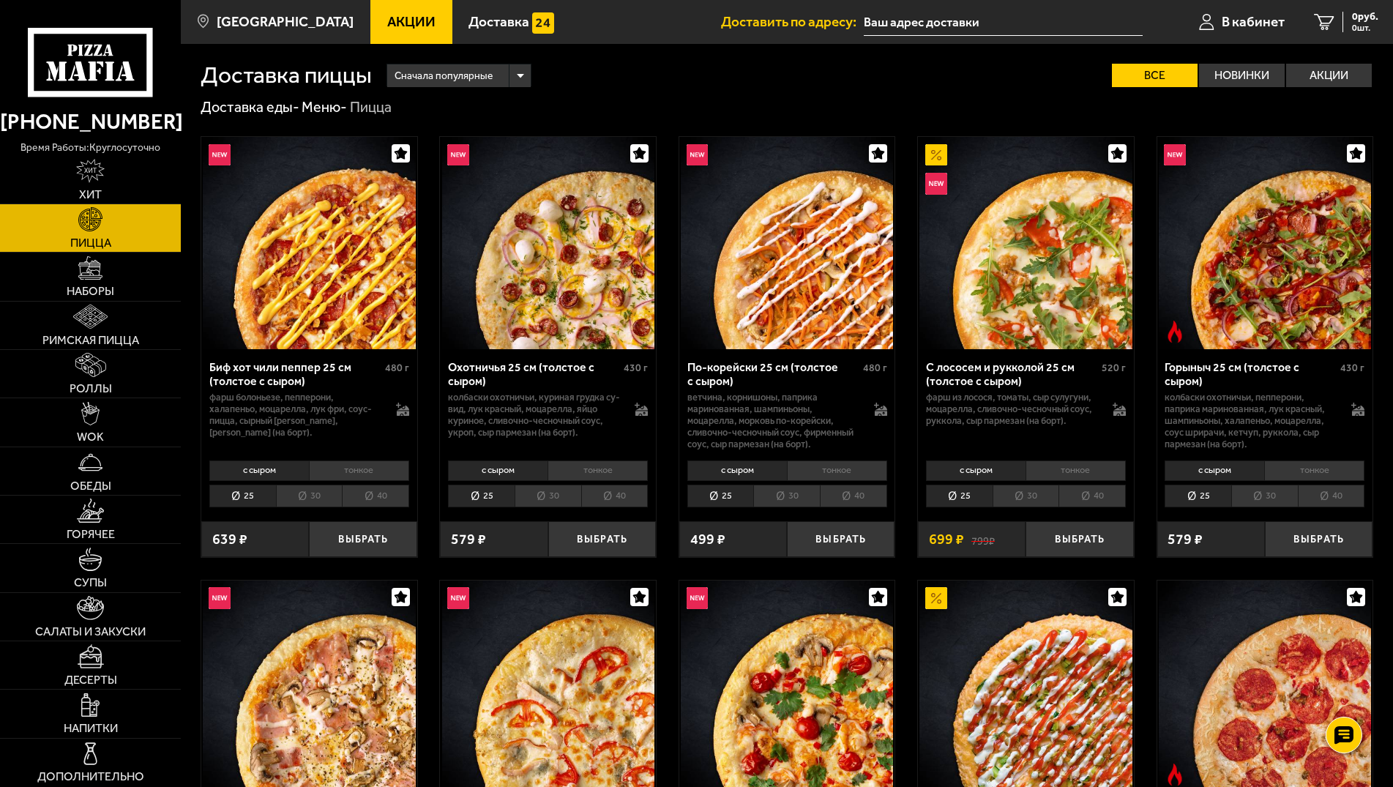
click at [620, 501] on li "40" at bounding box center [614, 496] width 67 height 23
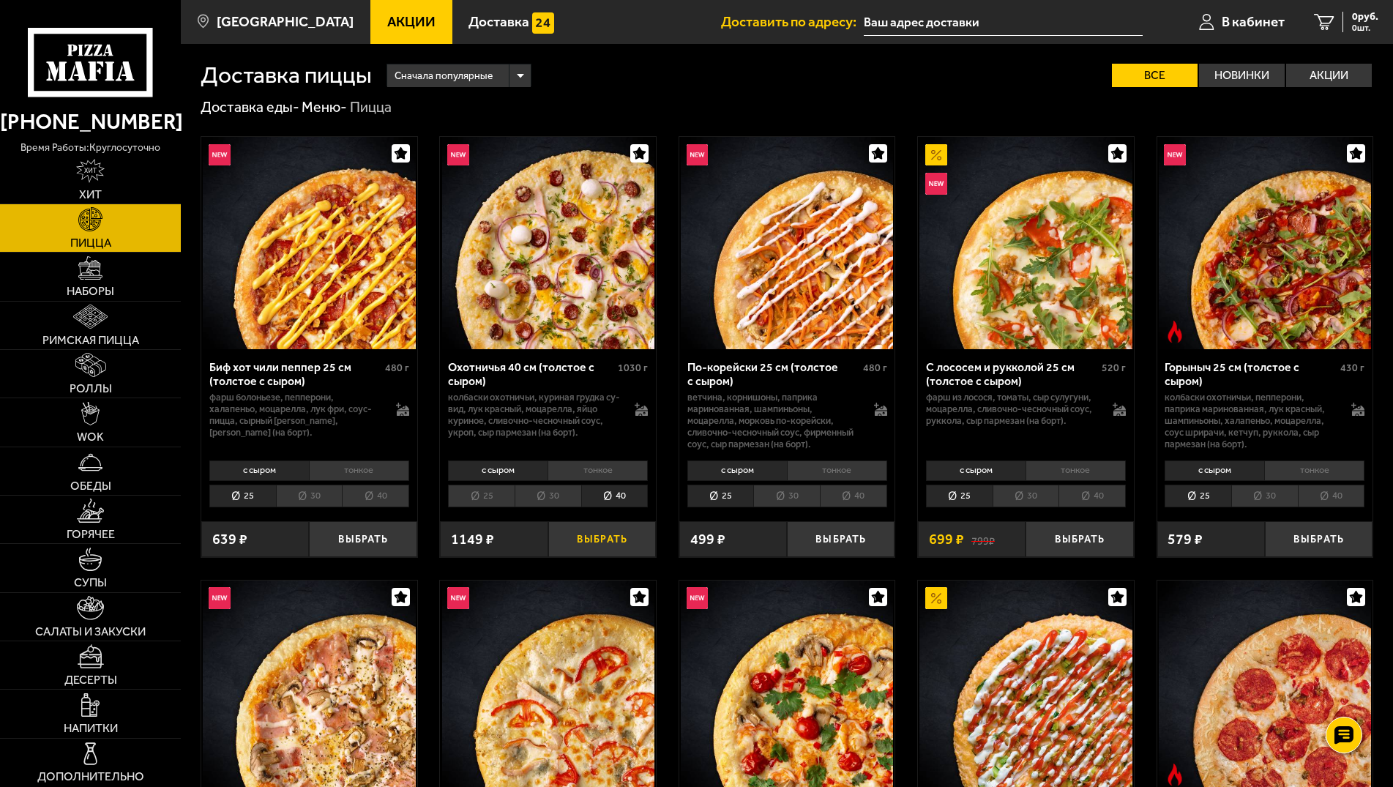
click at [610, 543] on button "Выбрать" at bounding box center [602, 539] width 108 height 36
click at [1331, 30] on div "977 руб. 1 шт." at bounding box center [1355, 22] width 48 height 20
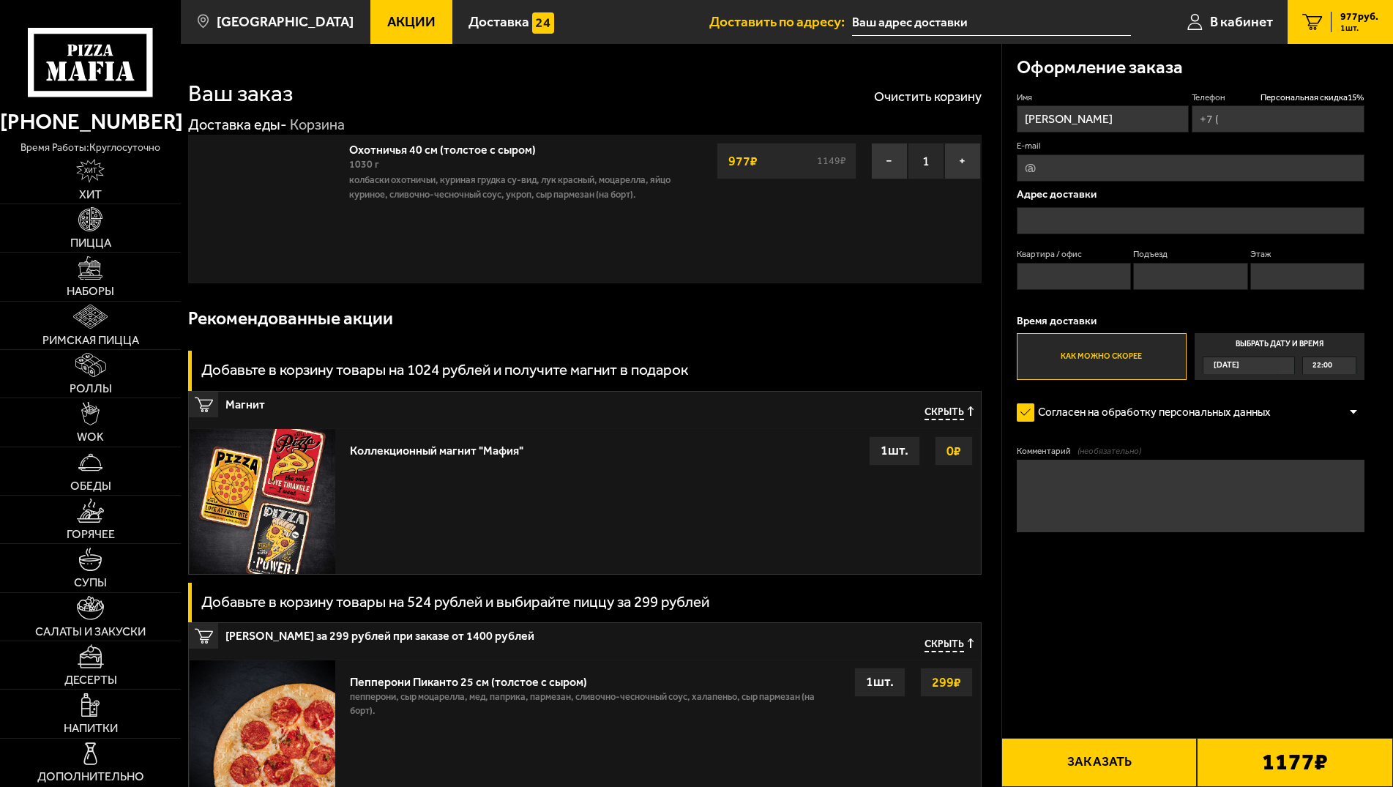
type input "[PHONE_NUMBER]"
type input "[STREET_ADDRESS]"
type input "6"
type input "1"
type input "2"
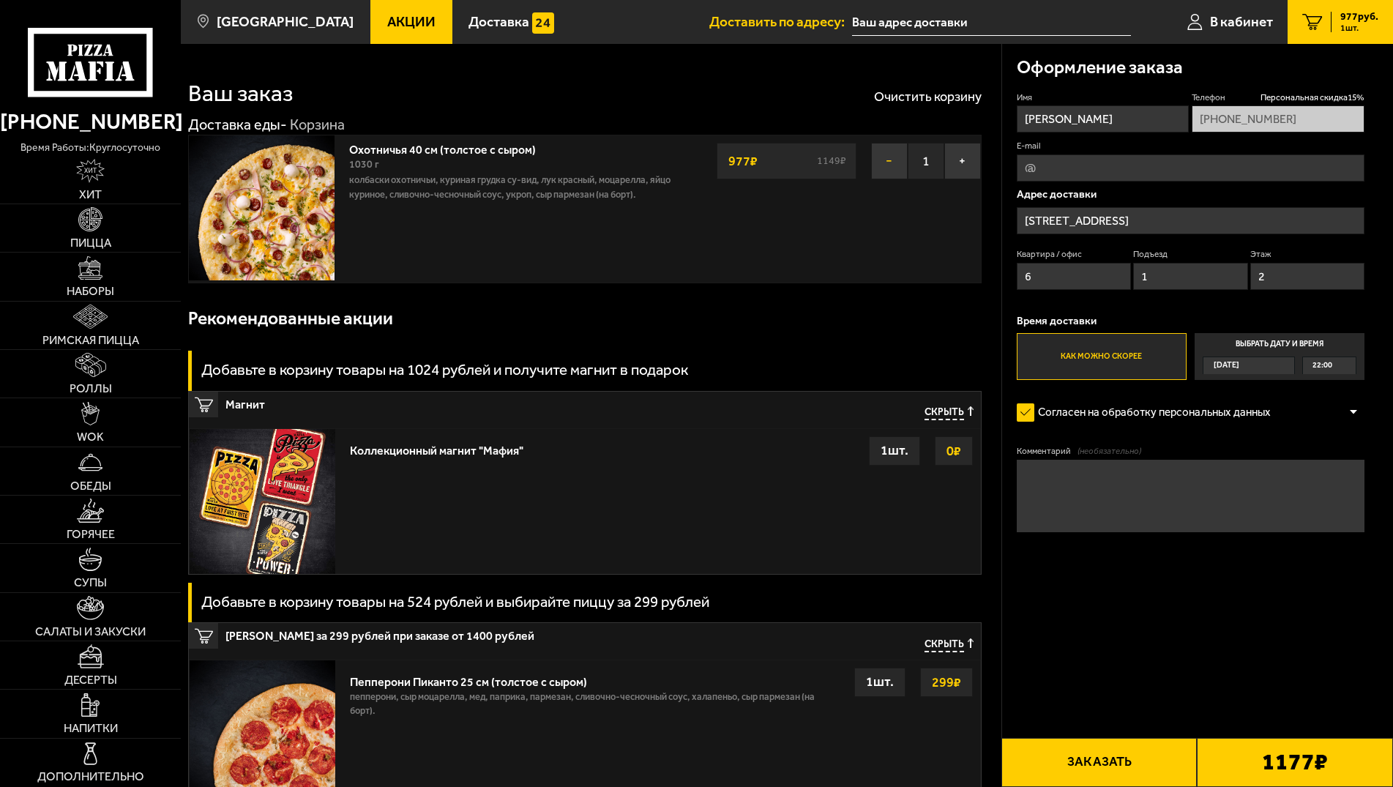
click at [875, 171] on button "−" at bounding box center [889, 161] width 37 height 37
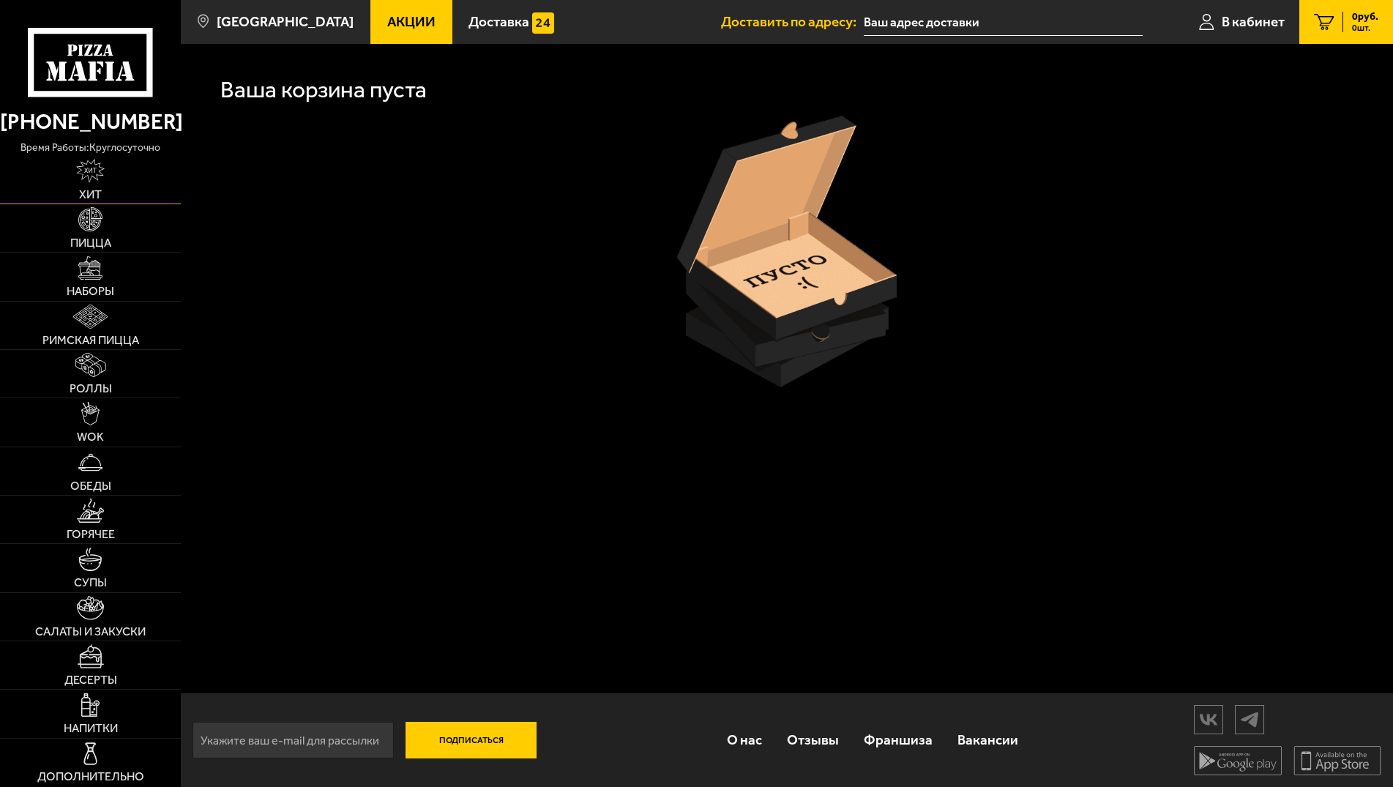
click at [92, 190] on span "Хит" at bounding box center [90, 195] width 23 height 12
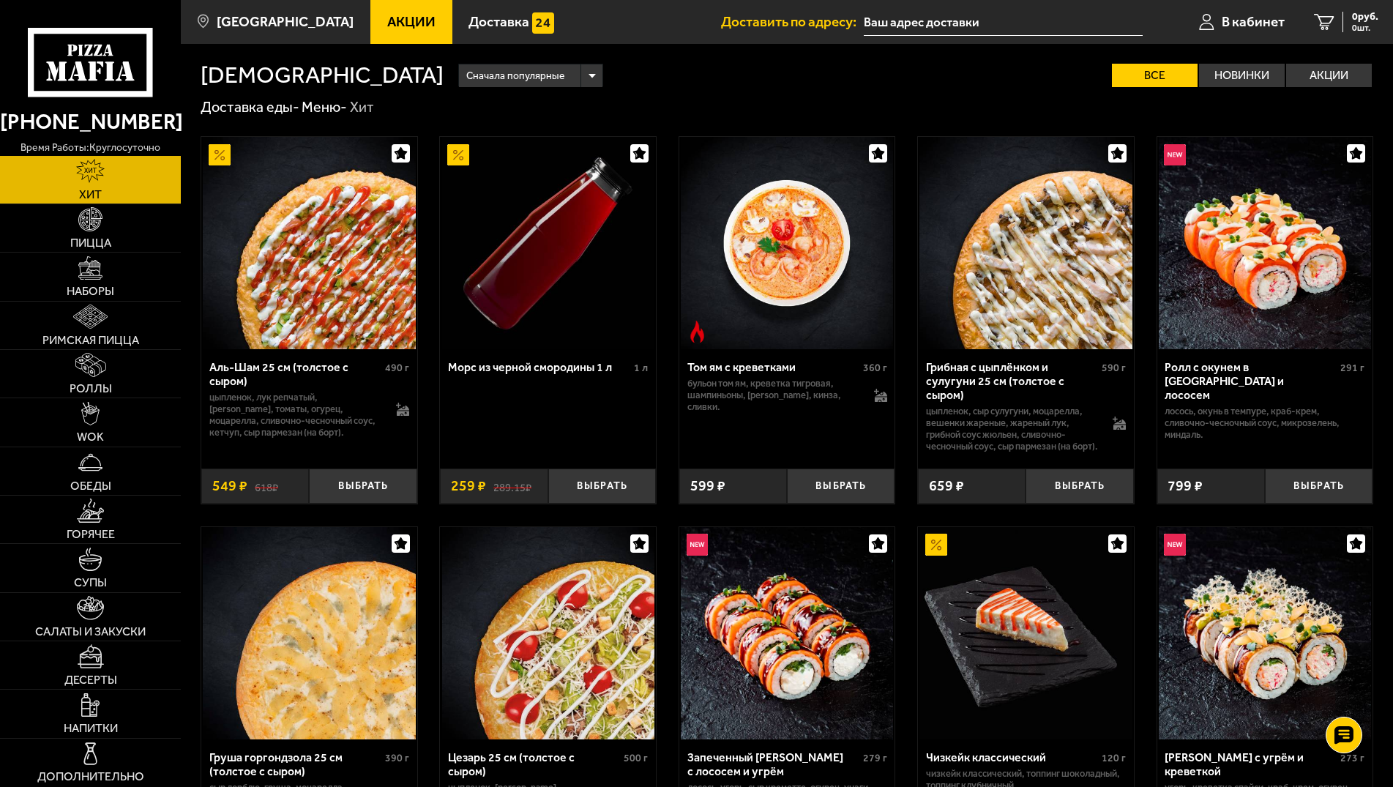
click at [401, 34] on link "Акции" at bounding box center [411, 22] width 82 height 44
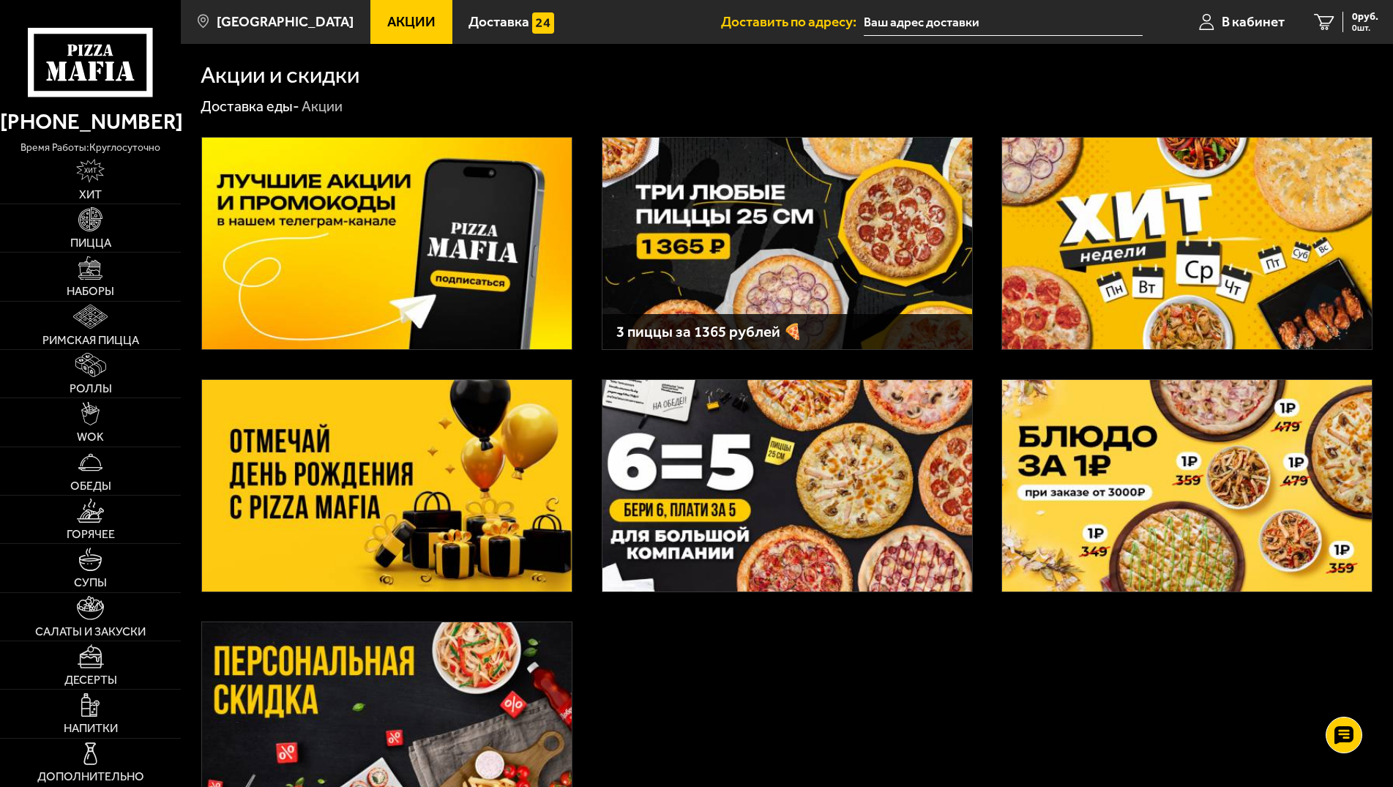
click at [1170, 456] on img at bounding box center [1187, 486] width 370 height 212
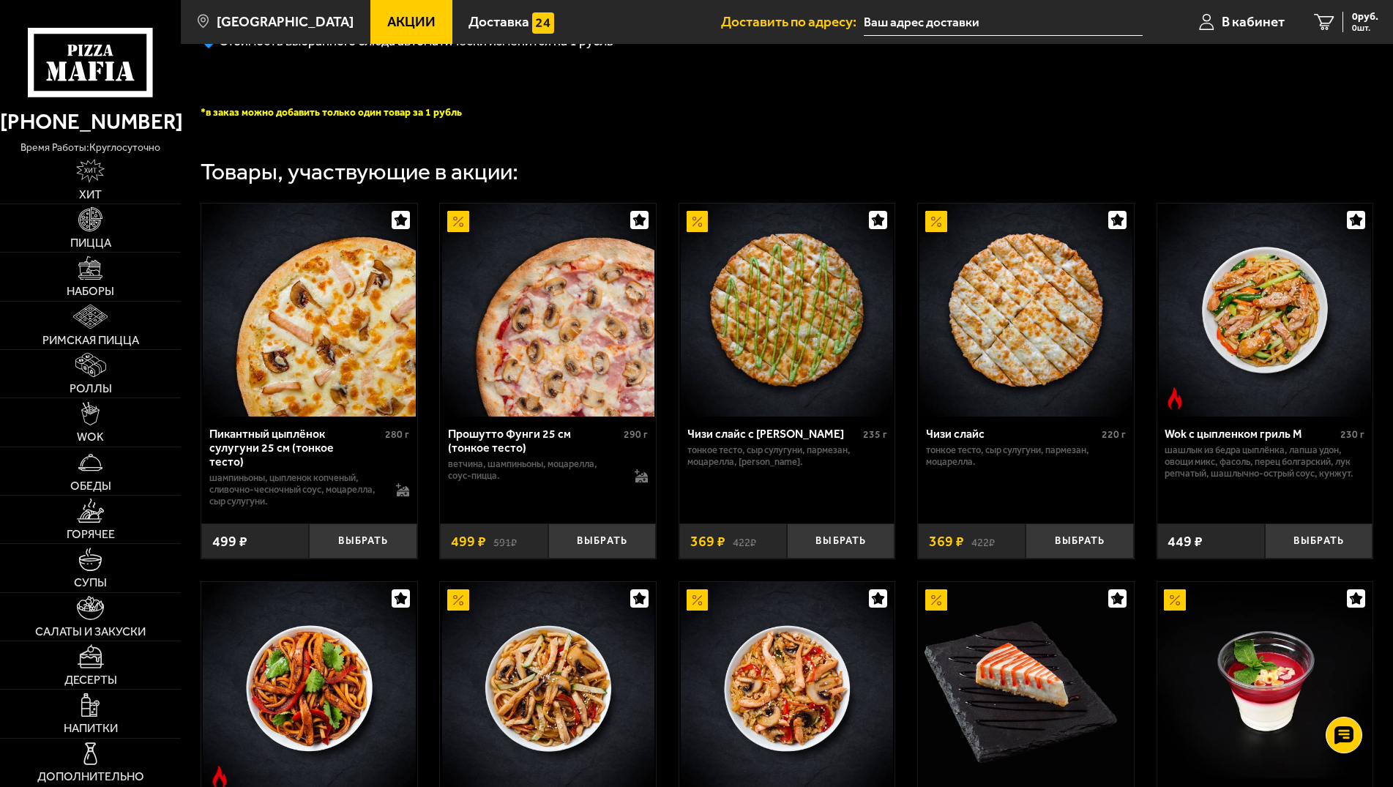
scroll to position [373, 0]
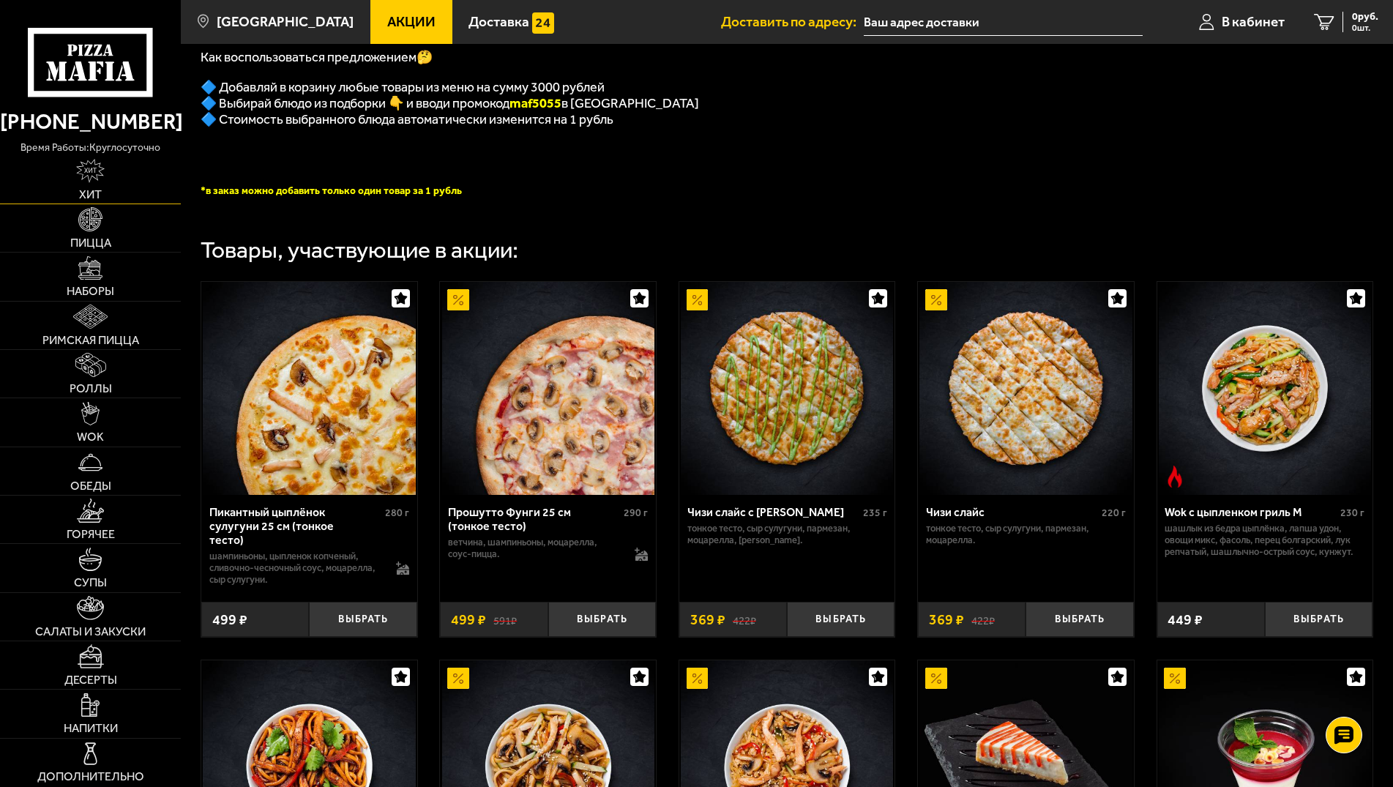
click at [99, 192] on span "Хит" at bounding box center [90, 195] width 23 height 12
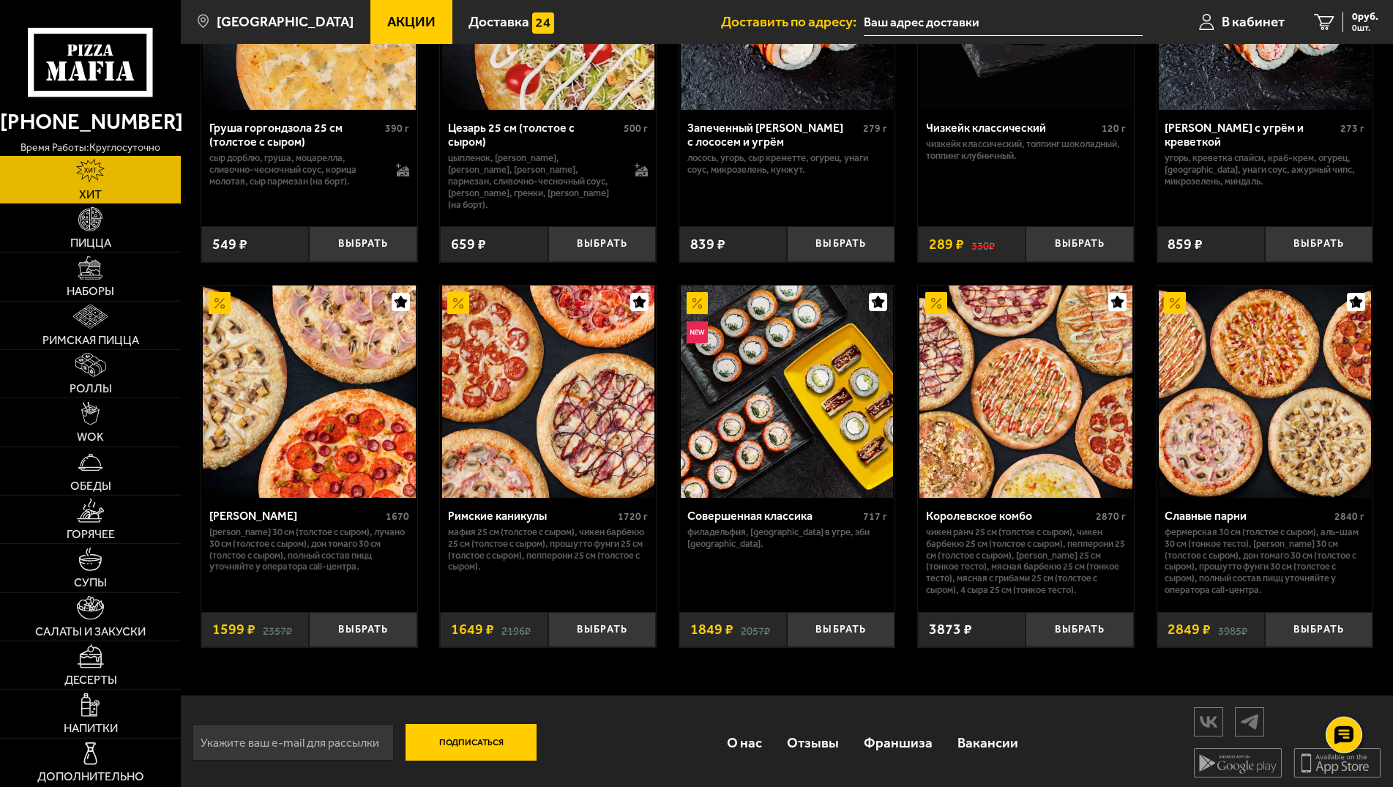
scroll to position [643, 0]
